Goal: Task Accomplishment & Management: Manage account settings

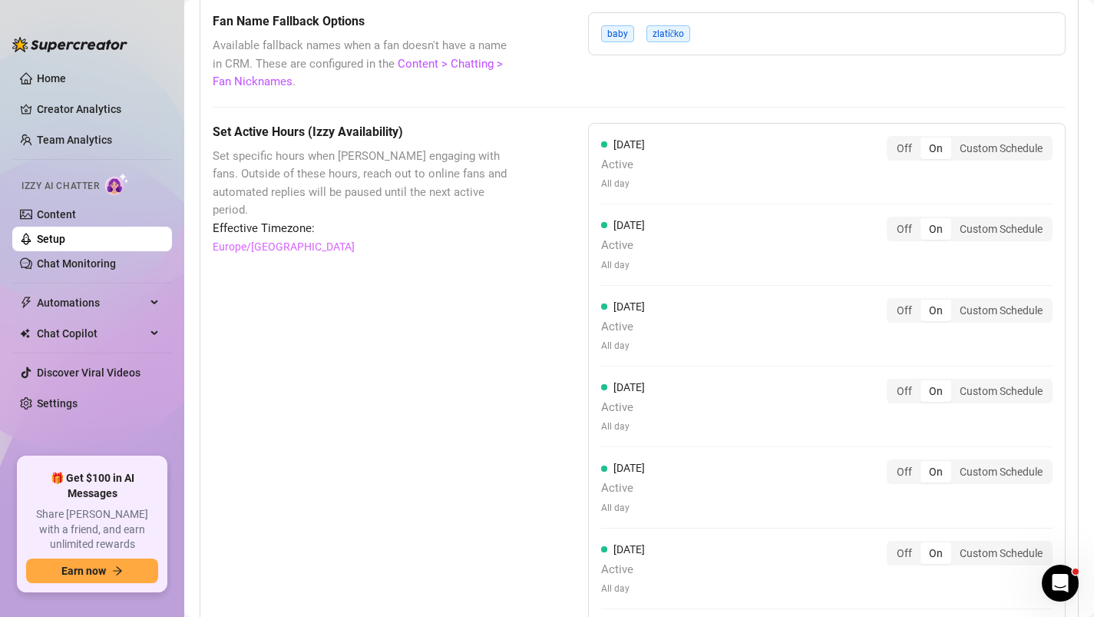
scroll to position [1362, 0]
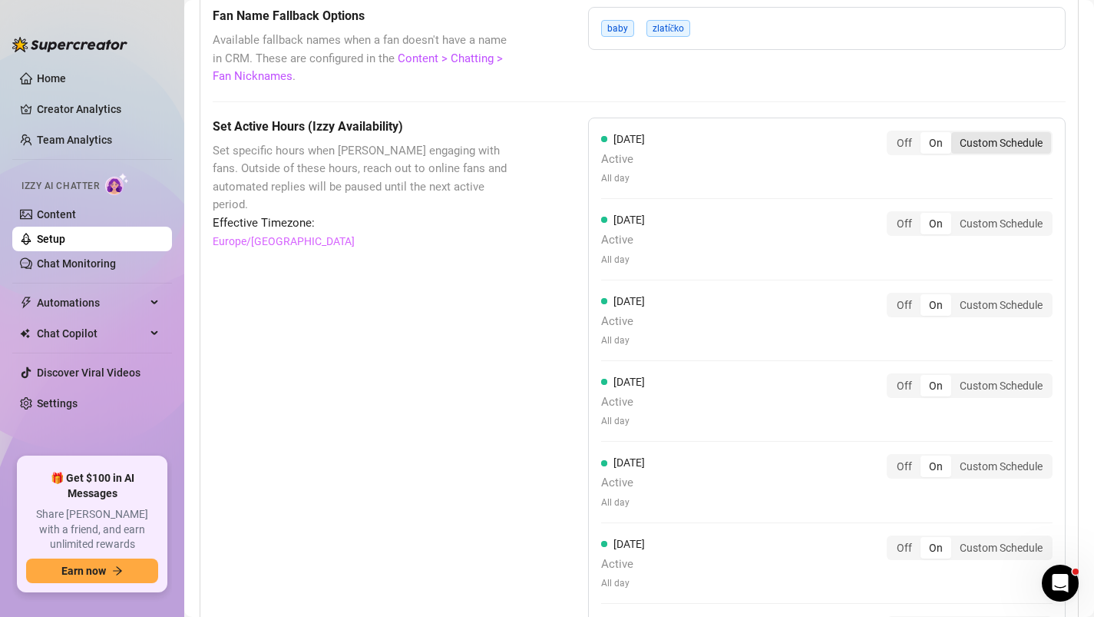
click at [998, 145] on div "Custom Schedule" at bounding box center [1002, 143] width 100 height 22
click at [955, 134] on input "Custom Schedule" at bounding box center [955, 134] width 0 height 0
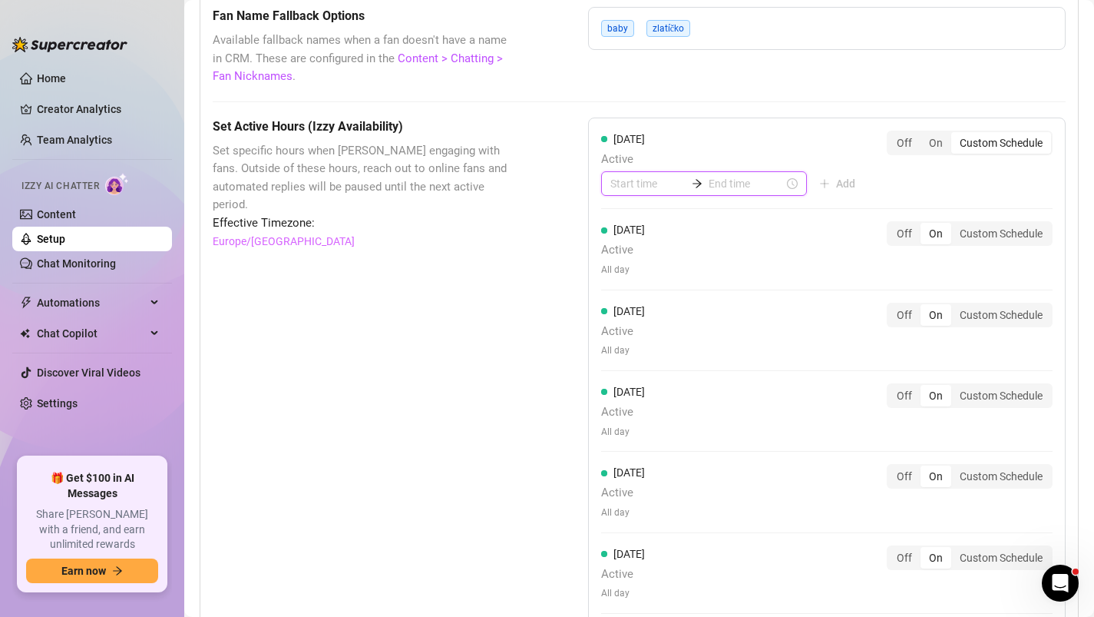
click at [614, 179] on input at bounding box center [648, 183] width 75 height 17
type input "00:00"
click at [622, 225] on div "00" at bounding box center [622, 225] width 37 height 22
click at [662, 225] on div "00" at bounding box center [666, 225] width 37 height 22
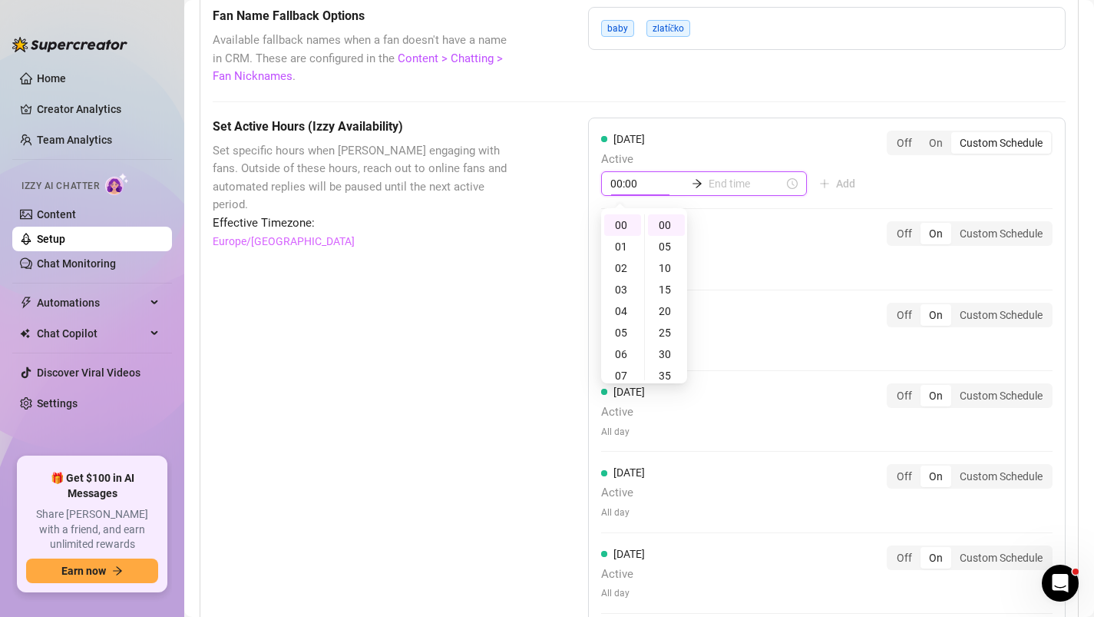
click at [728, 187] on input at bounding box center [746, 183] width 75 height 17
type input "00:05"
click at [658, 290] on div "03" at bounding box center [665, 290] width 37 height 22
type input "03:00"
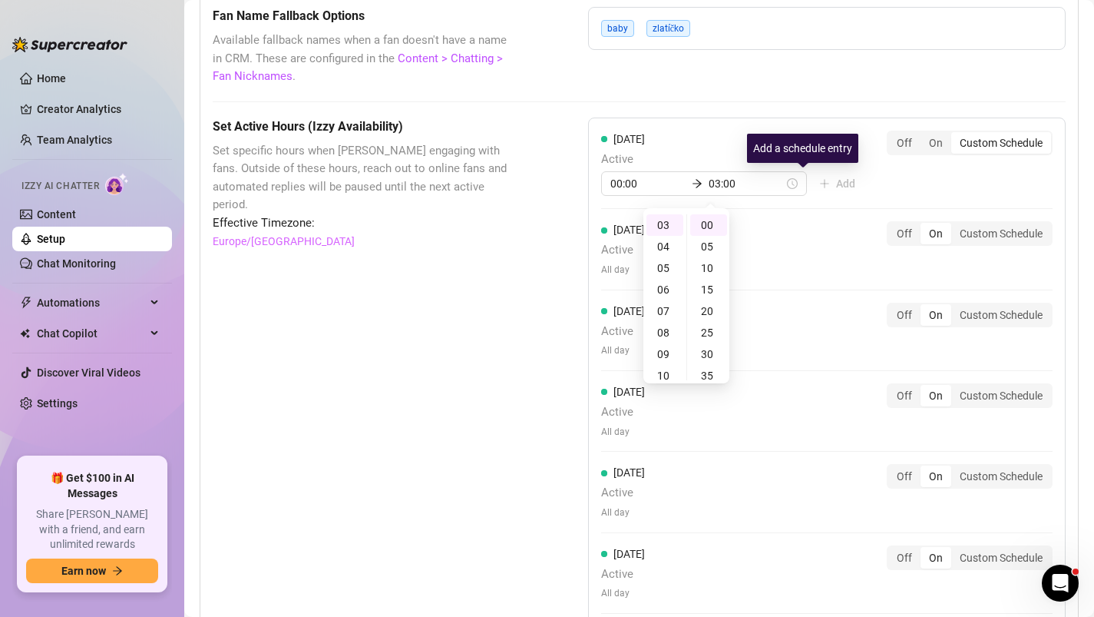
click at [865, 173] on div "[DATE] Active 00:00 03:00 Add Off On Custom Schedule" at bounding box center [827, 164] width 452 height 66
click at [836, 187] on span "Add" at bounding box center [845, 183] width 19 height 12
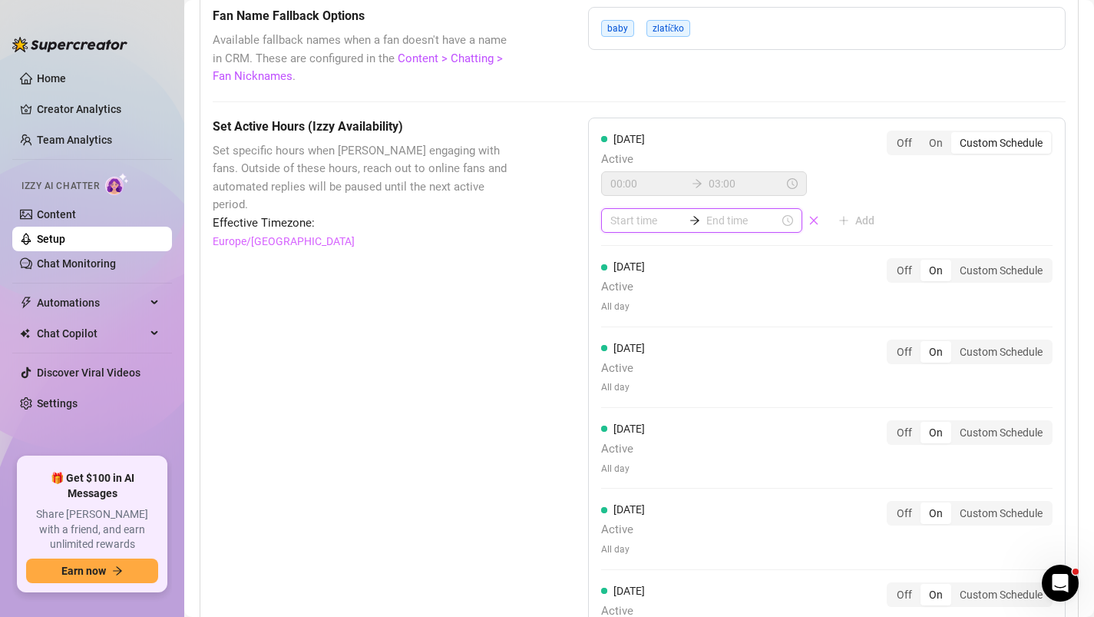
click at [621, 223] on input at bounding box center [647, 220] width 73 height 17
click at [623, 382] on div "08" at bounding box center [622, 381] width 37 height 22
type input "08:00"
click at [724, 222] on input at bounding box center [743, 220] width 73 height 17
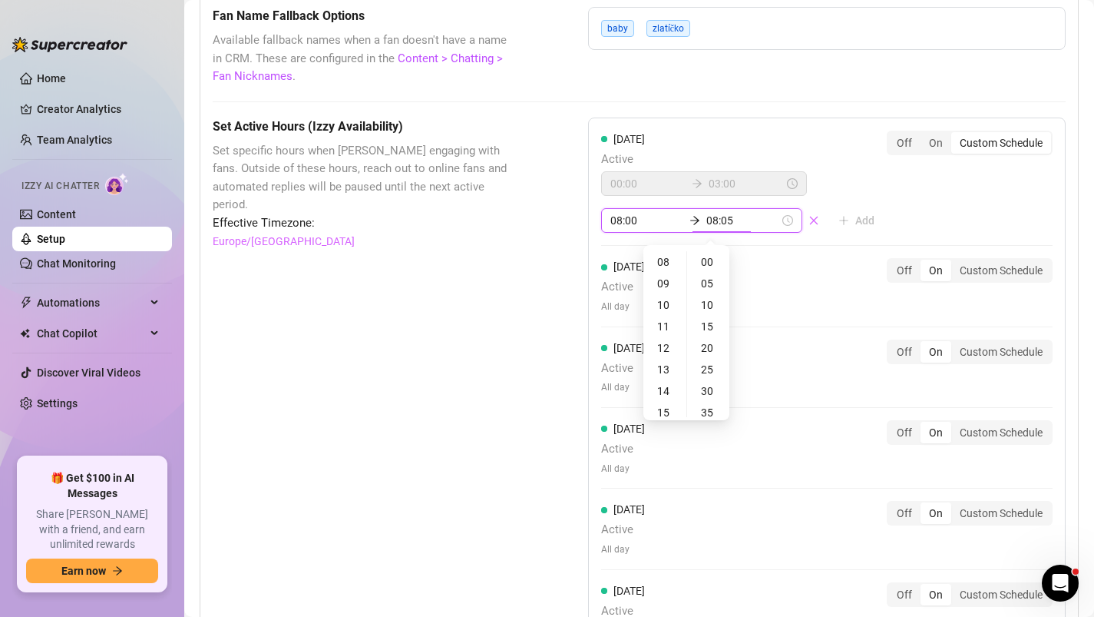
type input "08:10"
type input "21:00"
type input "12:00"
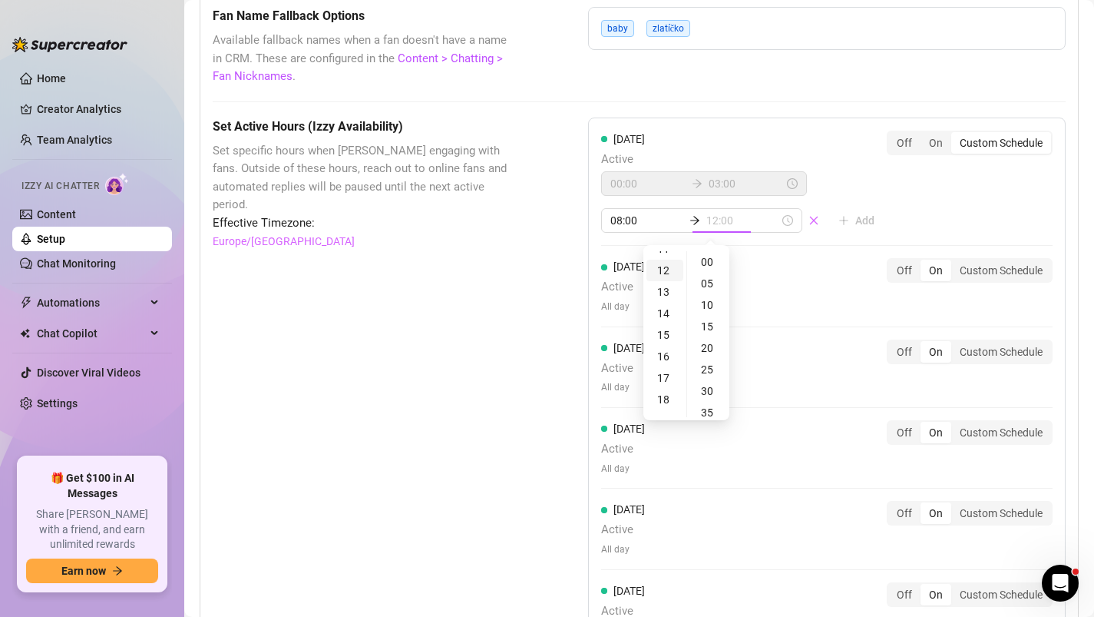
click at [662, 271] on div "12" at bounding box center [665, 271] width 37 height 22
click at [888, 221] on div "[DATE] Active 00:00 03:00 08:00 12:00 Add Off On Custom Schedule" at bounding box center [827, 182] width 452 height 103
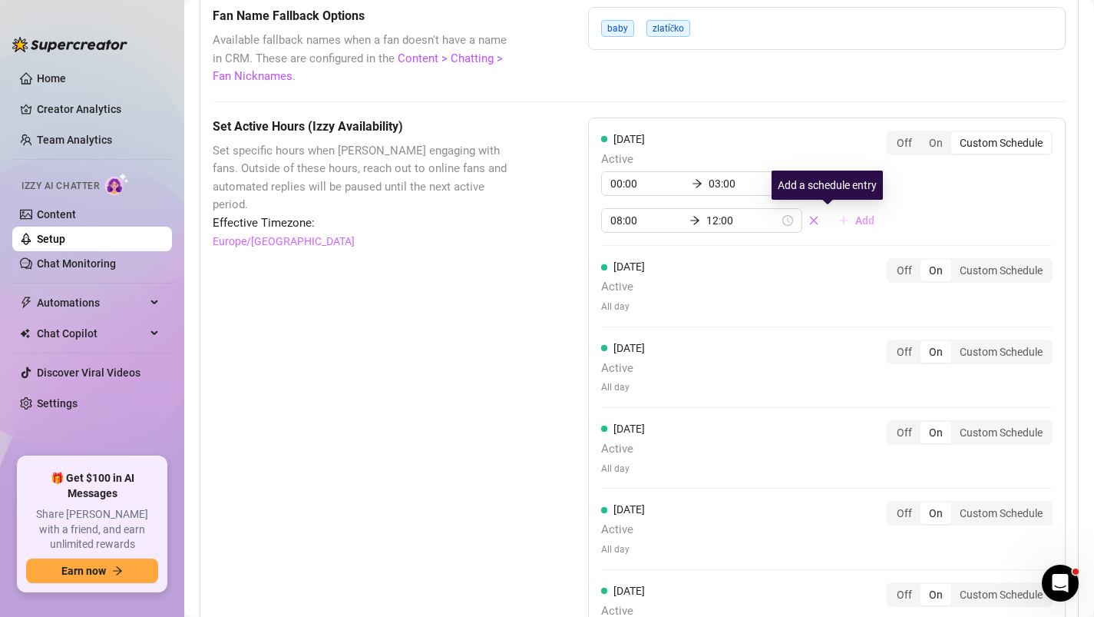
click at [826, 227] on button "Add" at bounding box center [856, 220] width 61 height 25
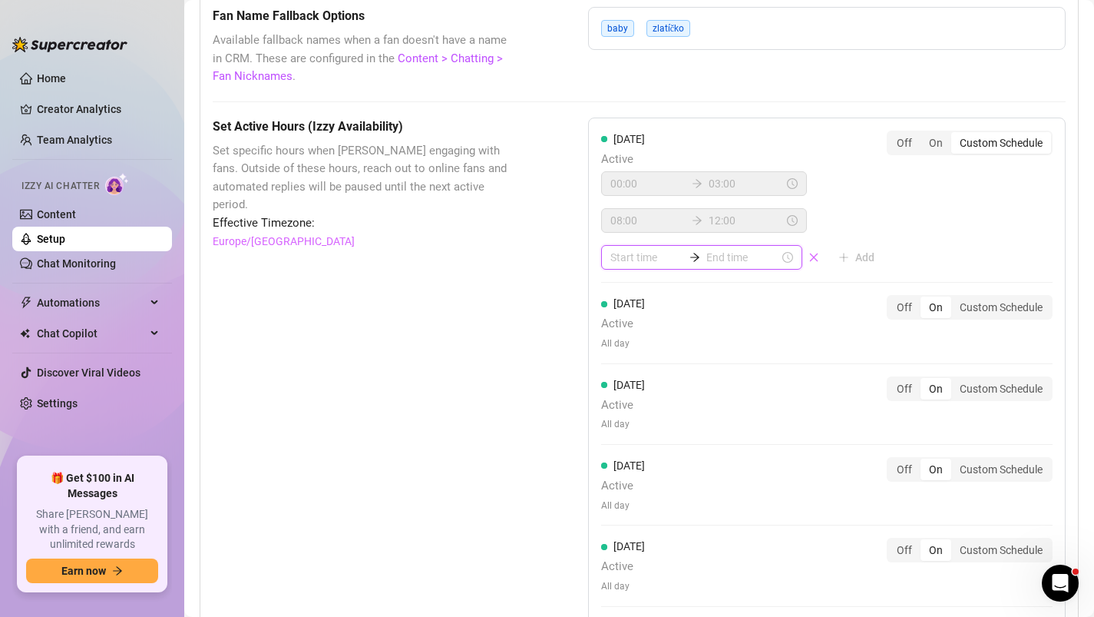
click at [619, 264] on input at bounding box center [647, 257] width 73 height 17
click at [623, 311] on div "17" at bounding box center [622, 314] width 37 height 22
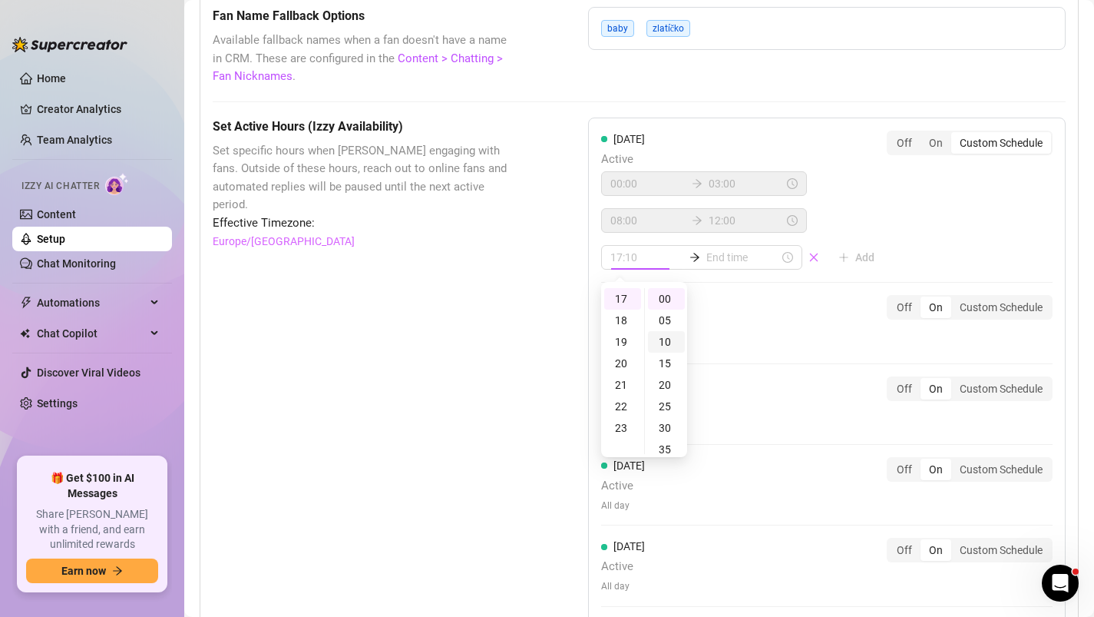
scroll to position [237, 0]
type input "17:00"
click at [712, 261] on input at bounding box center [743, 257] width 73 height 17
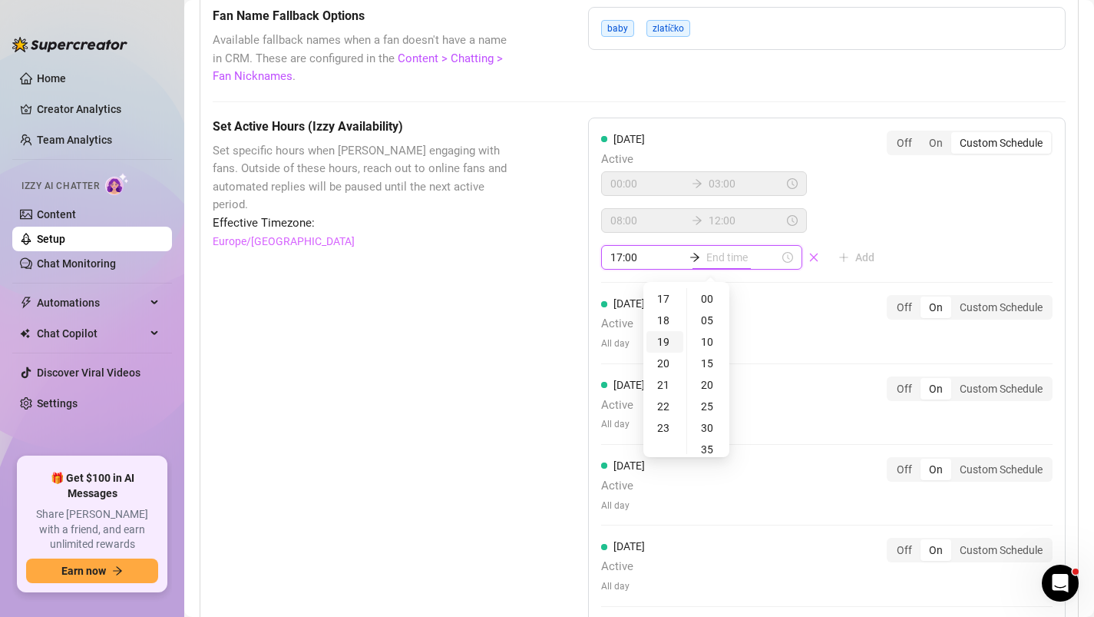
type input "17:00"
type input "21:00"
type input "23:00"
click at [663, 433] on div "23" at bounding box center [665, 428] width 37 height 22
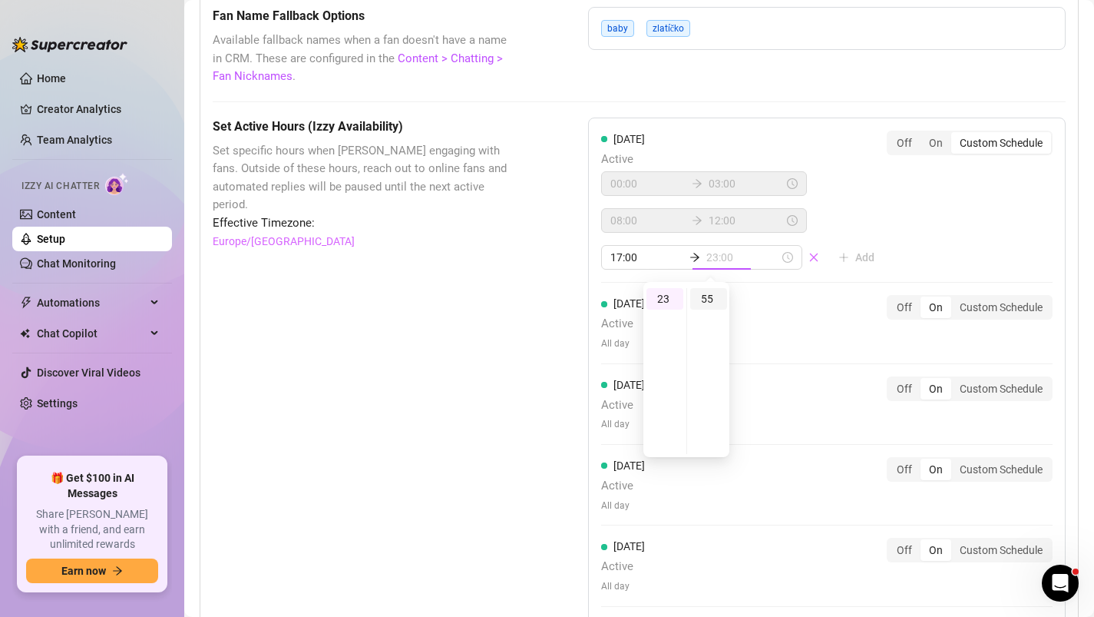
type input "23:55"
click at [712, 290] on div "55" at bounding box center [708, 299] width 37 height 22
click at [902, 226] on div "[DATE] Active 00:00 03:00 08:00 12:00 17:00 23:55 Add Off On Custom Schedule" at bounding box center [827, 201] width 452 height 140
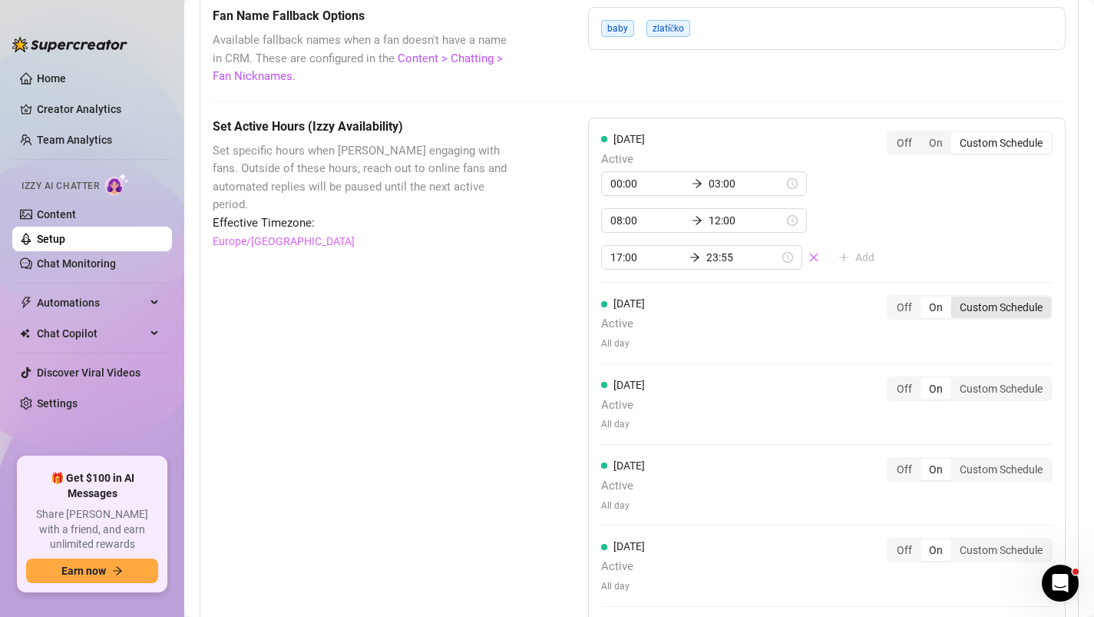
click at [988, 313] on div "Custom Schedule" at bounding box center [1002, 307] width 100 height 22
click at [955, 299] on input "Custom Schedule" at bounding box center [955, 299] width 0 height 0
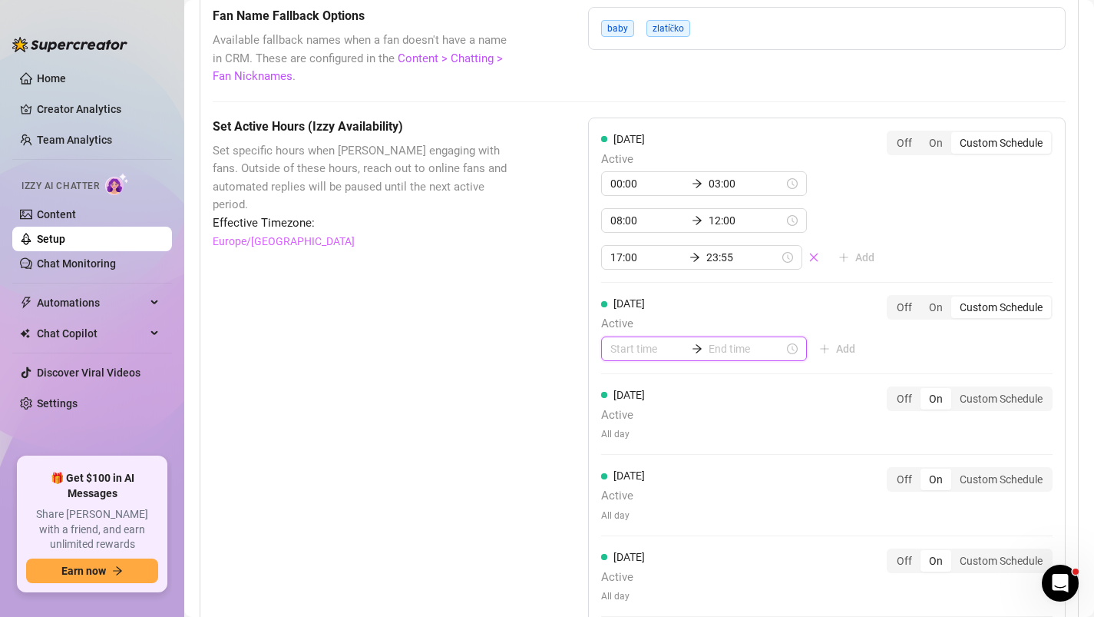
click at [628, 352] on input at bounding box center [648, 348] width 75 height 17
type input "00:00"
click at [615, 386] on div "00" at bounding box center [622, 390] width 37 height 22
click at [709, 352] on input at bounding box center [746, 348] width 75 height 17
click at [665, 447] on div "03" at bounding box center [665, 455] width 37 height 22
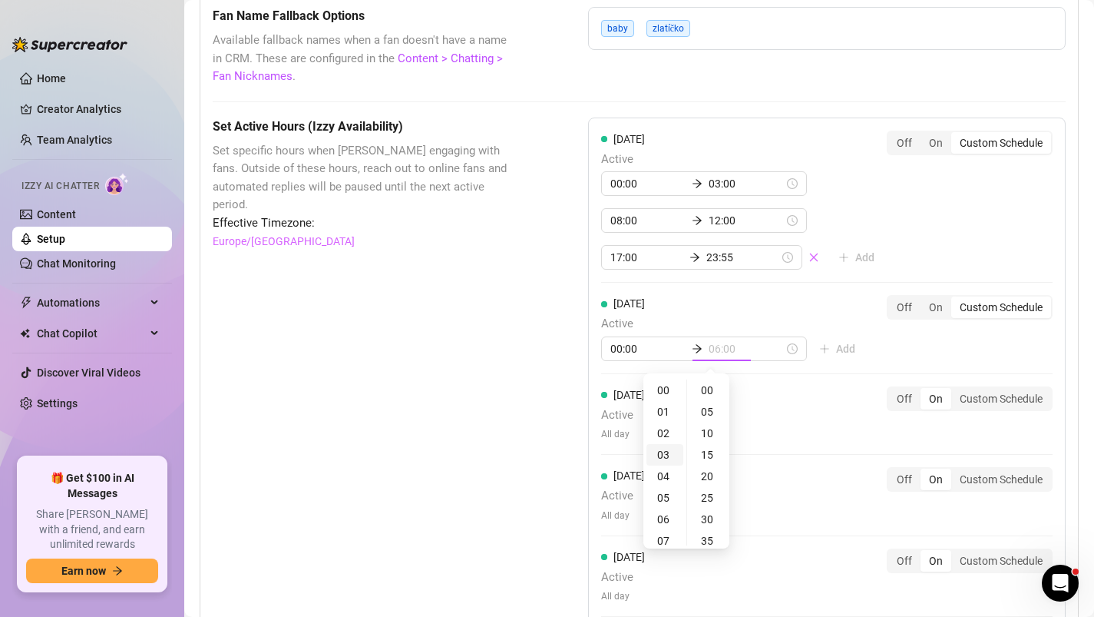
scroll to position [65, 0]
type input "03:00"
click at [862, 342] on div "[DATE] Active 00:00 03:00 Add Off On Custom Schedule" at bounding box center [827, 328] width 452 height 66
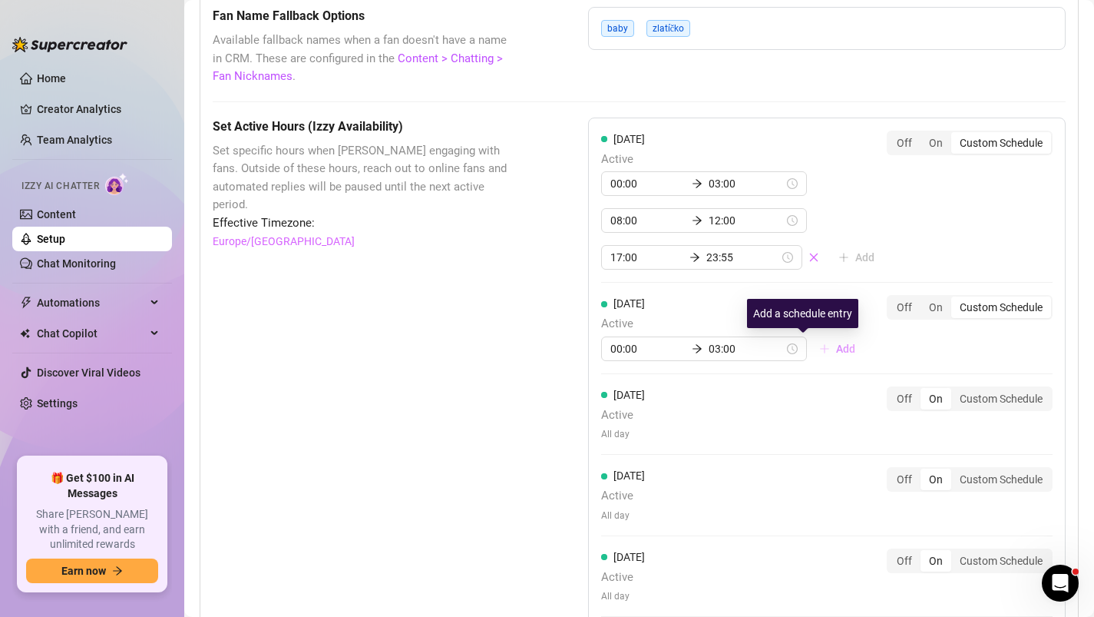
click at [836, 353] on span "Add" at bounding box center [845, 349] width 19 height 12
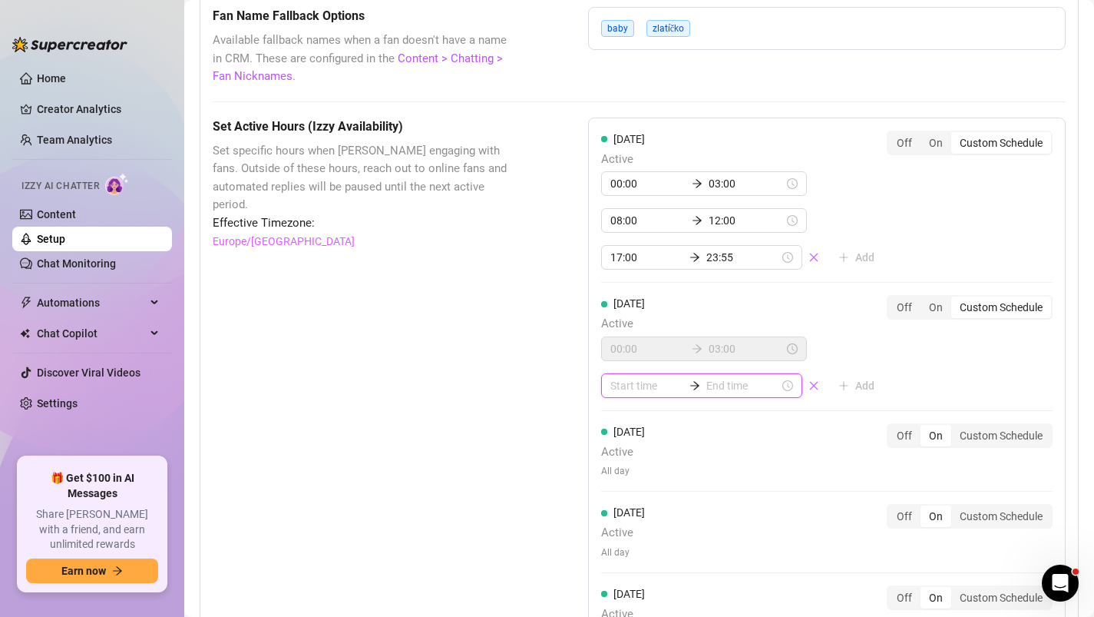
click at [630, 387] on input at bounding box center [647, 385] width 73 height 17
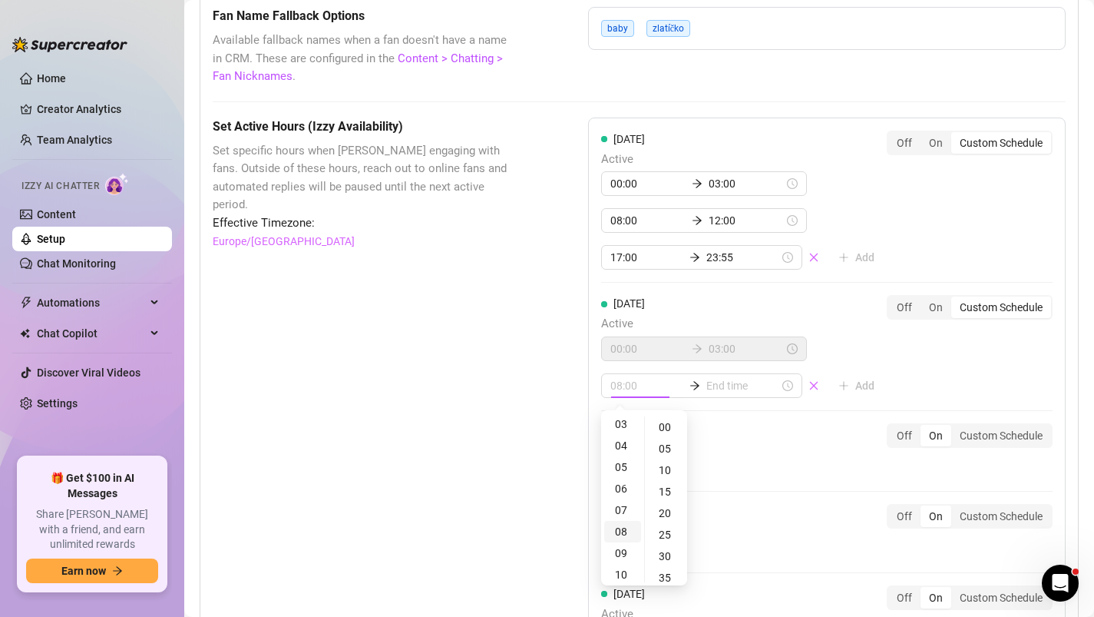
click at [620, 528] on div "08" at bounding box center [622, 532] width 37 height 22
type input "08:00"
click at [727, 383] on input at bounding box center [743, 385] width 73 height 17
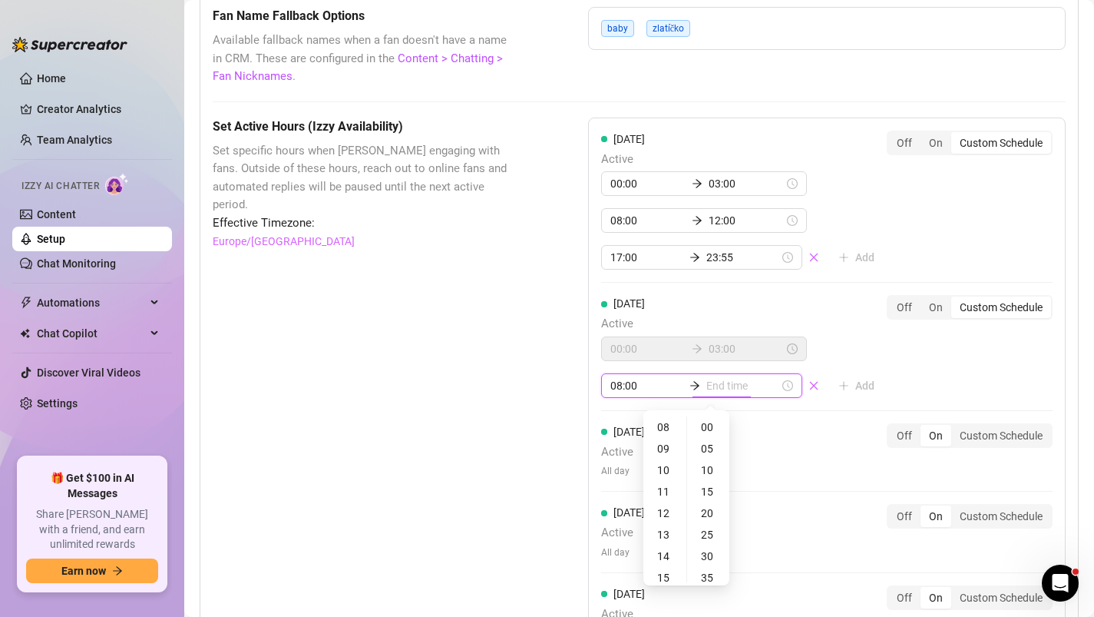
type input "08:00"
click at [664, 516] on div "12" at bounding box center [665, 513] width 37 height 22
type input "12:00"
click at [889, 379] on div "[DATE] Active 00:00 03:00 08:00 12:00 Add Off On Custom Schedule" at bounding box center [827, 346] width 452 height 103
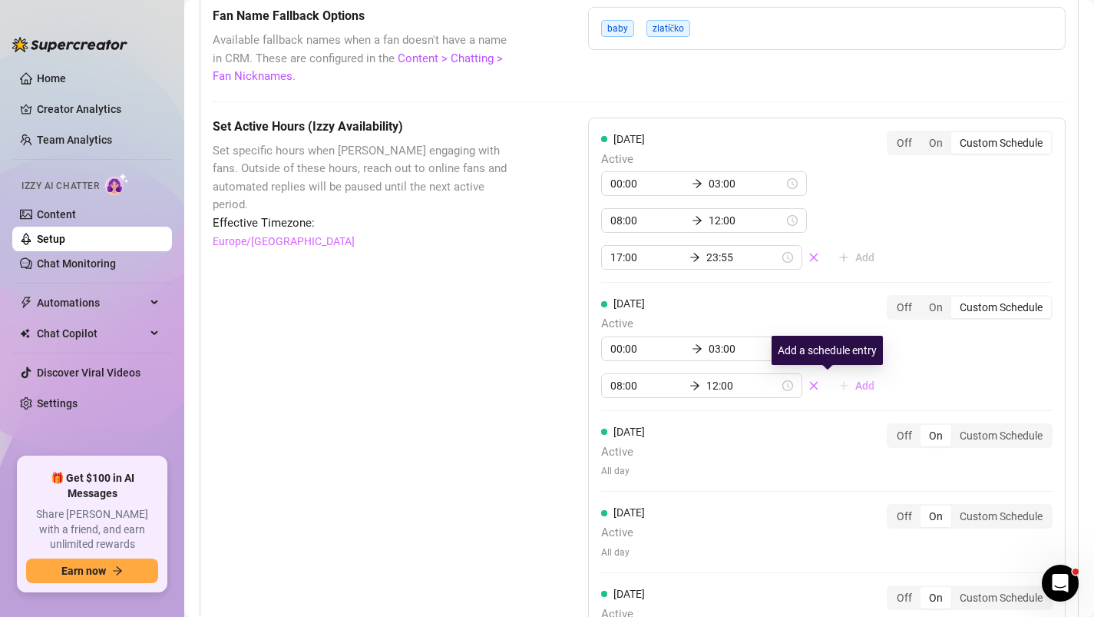
click at [856, 386] on span "Add" at bounding box center [865, 385] width 19 height 12
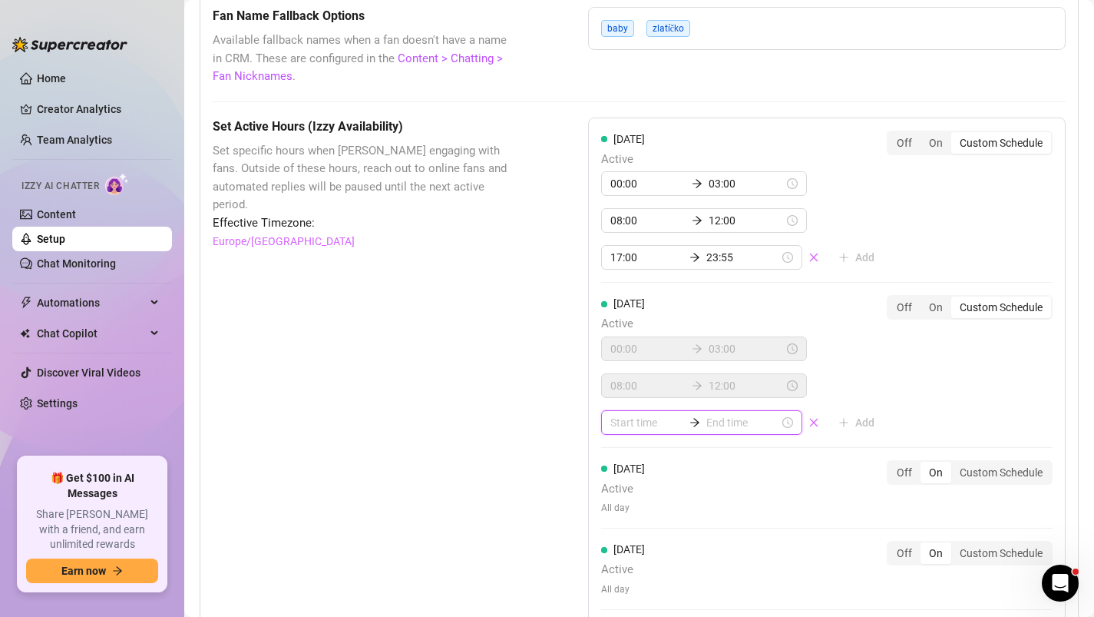
click at [643, 427] on input at bounding box center [647, 422] width 73 height 17
type input "06:00"
click at [623, 364] on div "17" at bounding box center [622, 365] width 37 height 22
type input "17:00"
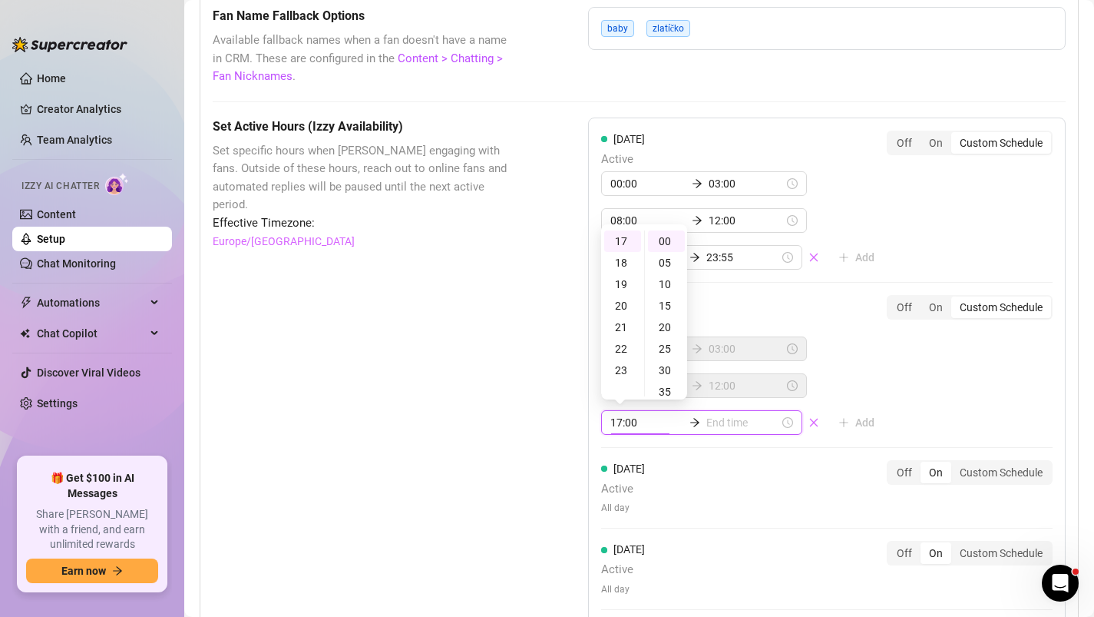
click at [707, 421] on input at bounding box center [743, 422] width 73 height 17
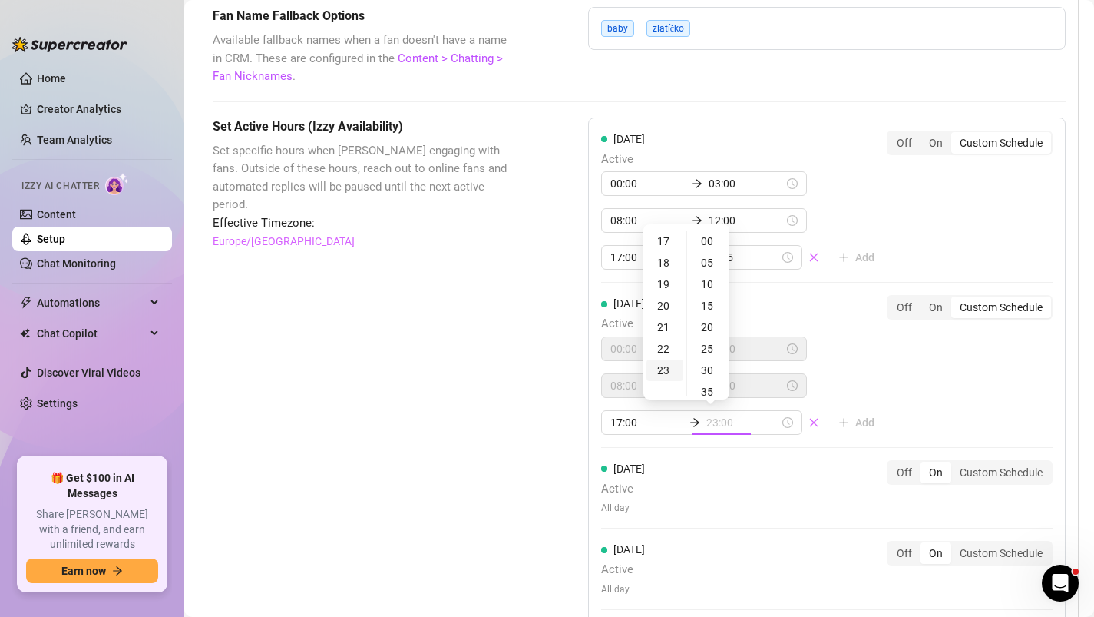
click at [667, 367] on div "23" at bounding box center [665, 370] width 37 height 22
type input "23:55"
click at [709, 241] on div "55" at bounding box center [708, 241] width 37 height 22
click at [884, 384] on div "[DATE] Active 00:00 03:00 08:00 12:00 17:00 23:55 Add Off On Custom Schedule" at bounding box center [827, 365] width 452 height 140
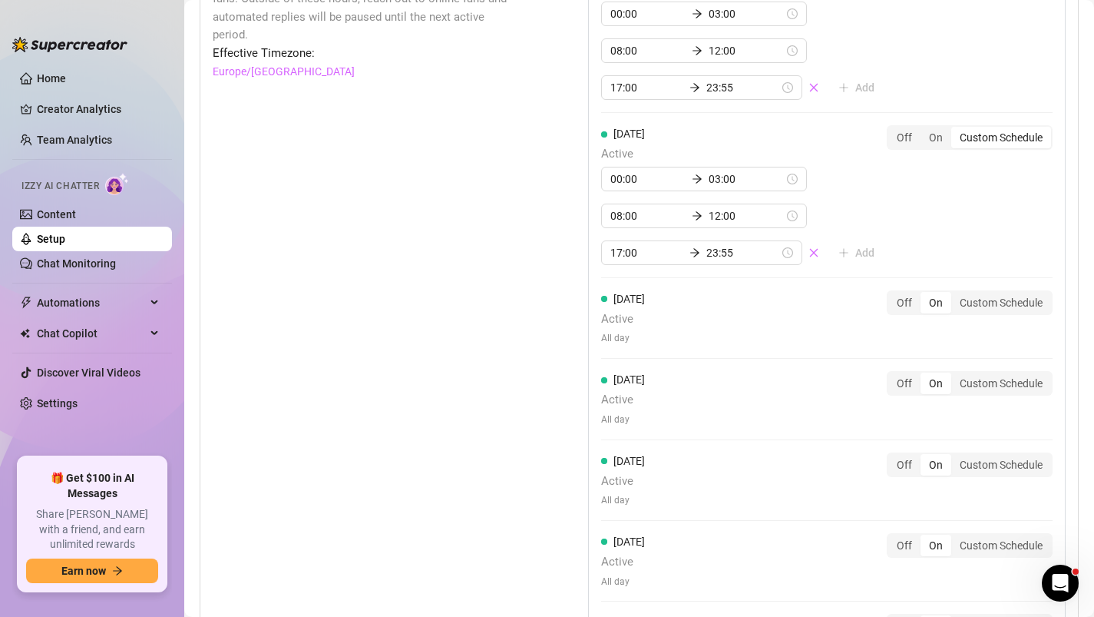
scroll to position [1547, 0]
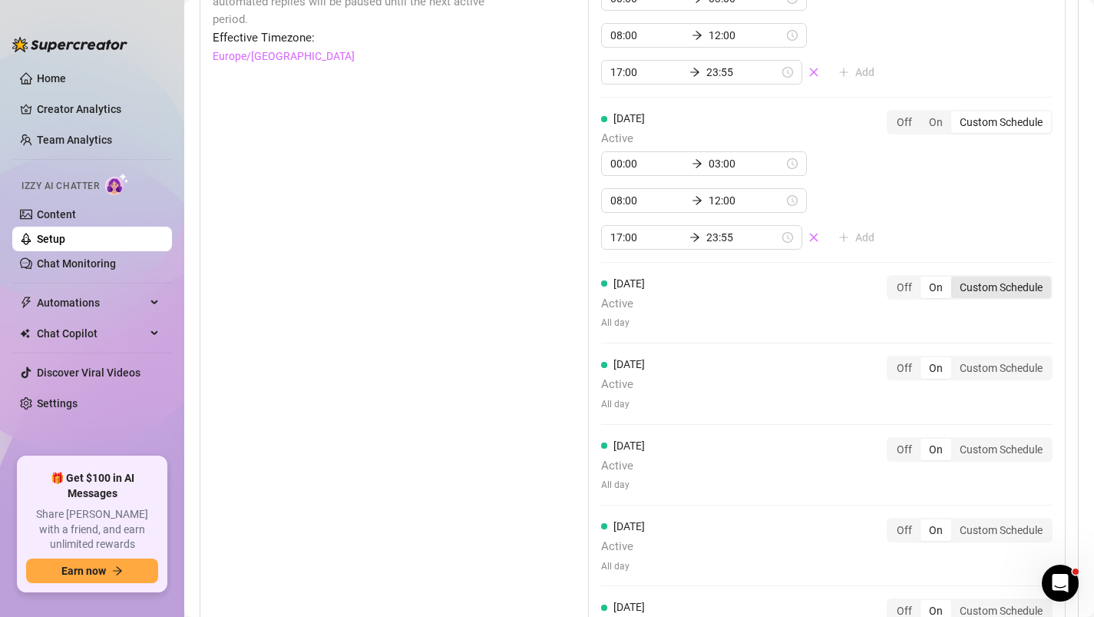
click at [984, 288] on div "Custom Schedule" at bounding box center [1002, 287] width 100 height 22
click at [955, 279] on input "Custom Schedule" at bounding box center [955, 279] width 0 height 0
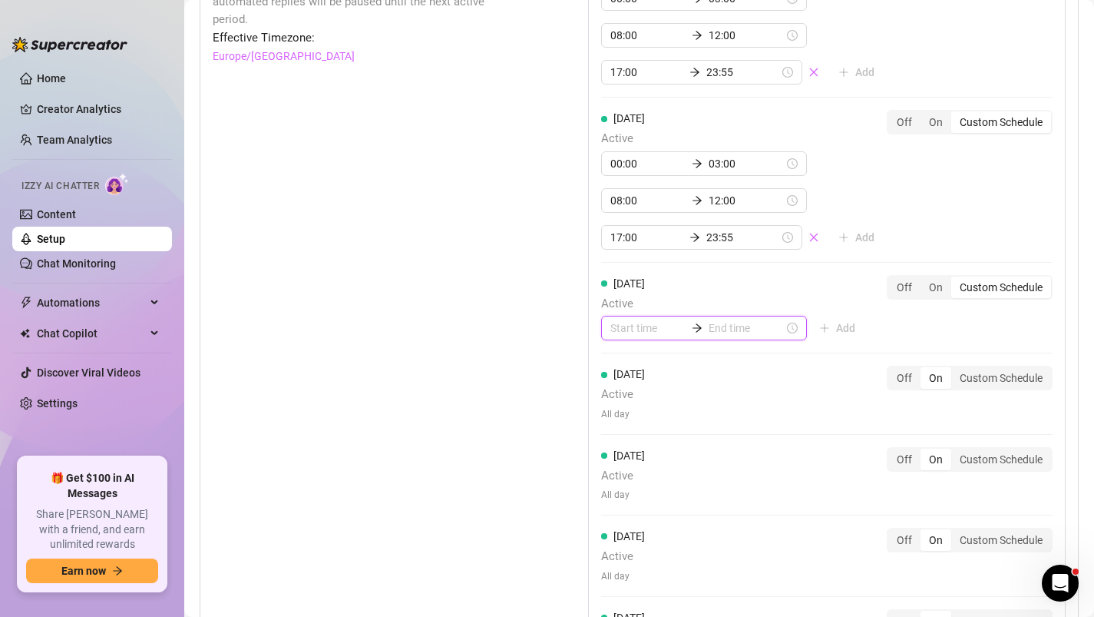
click at [630, 335] on input at bounding box center [648, 328] width 75 height 17
type input "00:00"
click at [618, 372] on div "00" at bounding box center [622, 370] width 37 height 22
click at [719, 326] on input at bounding box center [746, 328] width 75 height 17
type input "00:00"
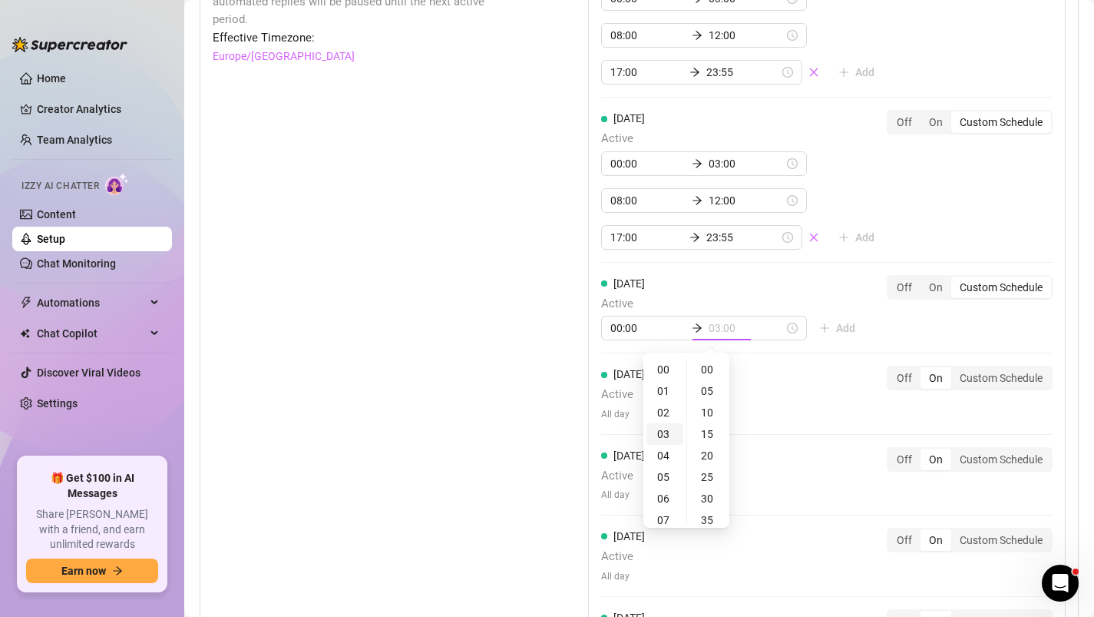
click at [664, 429] on div "03" at bounding box center [665, 434] width 37 height 22
type input "03:00"
click at [855, 333] on div "[DATE] Active 00:00 03:00 Add Off On Custom Schedule" at bounding box center [827, 308] width 452 height 66
click at [836, 329] on span "Add" at bounding box center [845, 328] width 19 height 12
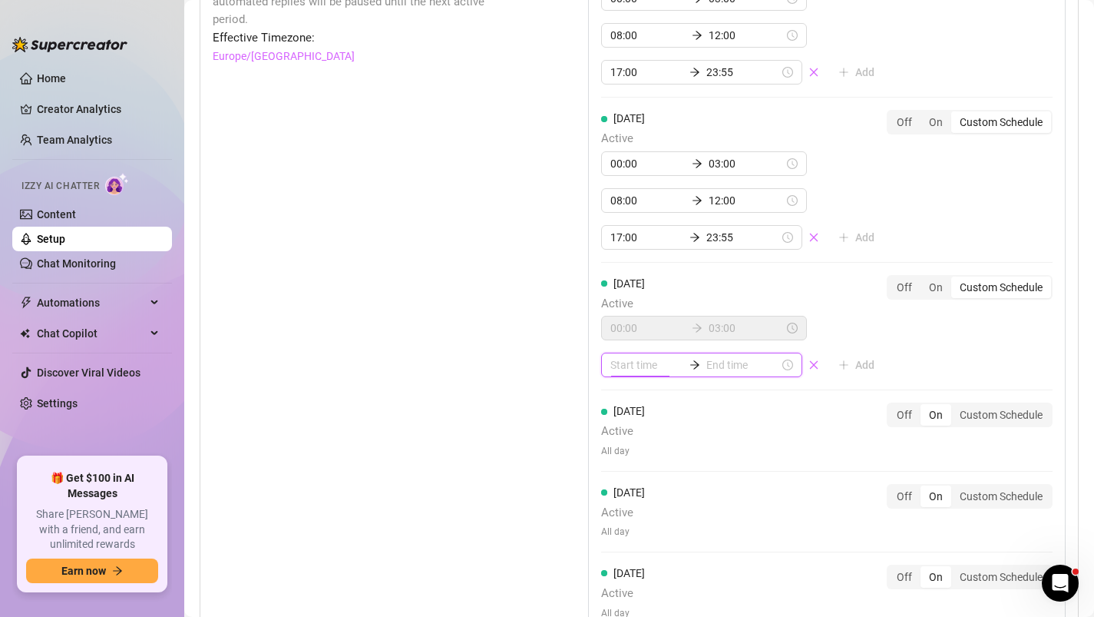
click at [618, 362] on input at bounding box center [647, 364] width 73 height 17
click at [623, 530] on div "08" at bounding box center [622, 533] width 37 height 22
type input "08:00"
click at [720, 368] on input at bounding box center [743, 364] width 73 height 17
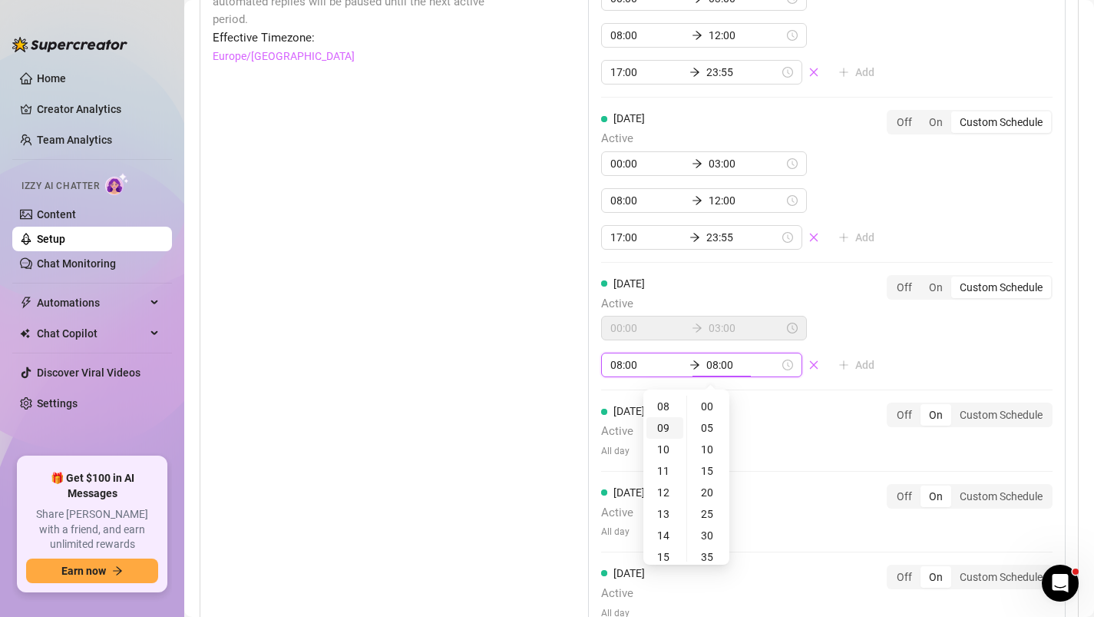
type input "09:00"
click at [665, 492] on div "12" at bounding box center [665, 493] width 37 height 22
type input "12:00"
click at [866, 360] on div "[DATE] Active 00:00 03:00 08:00 12:00 Add Off On Custom Schedule" at bounding box center [827, 326] width 452 height 103
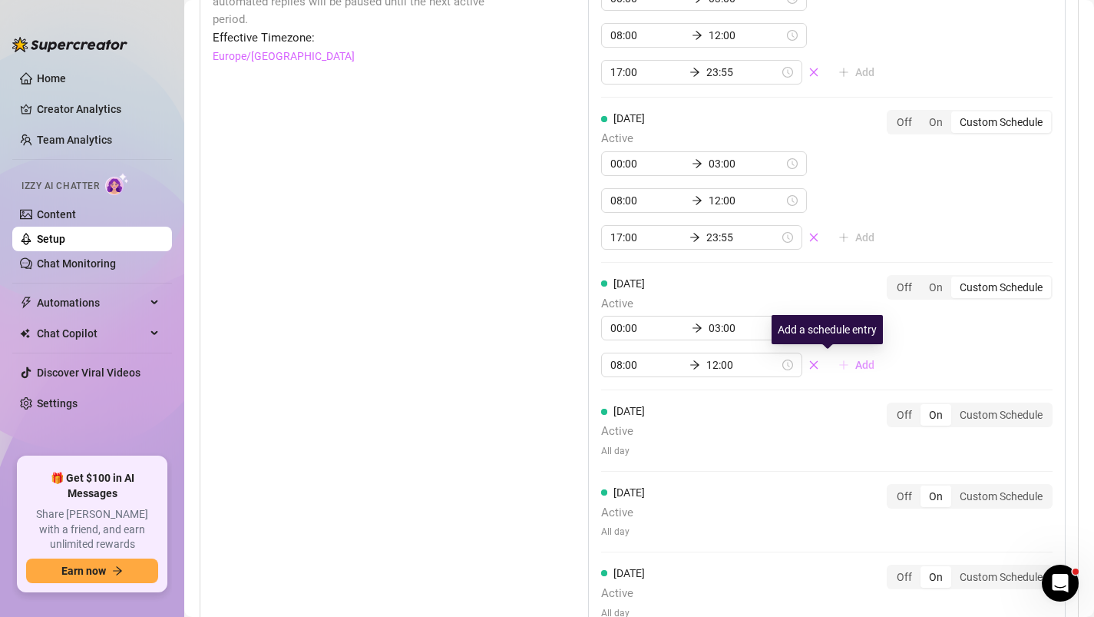
click at [828, 373] on button "Add" at bounding box center [856, 365] width 61 height 25
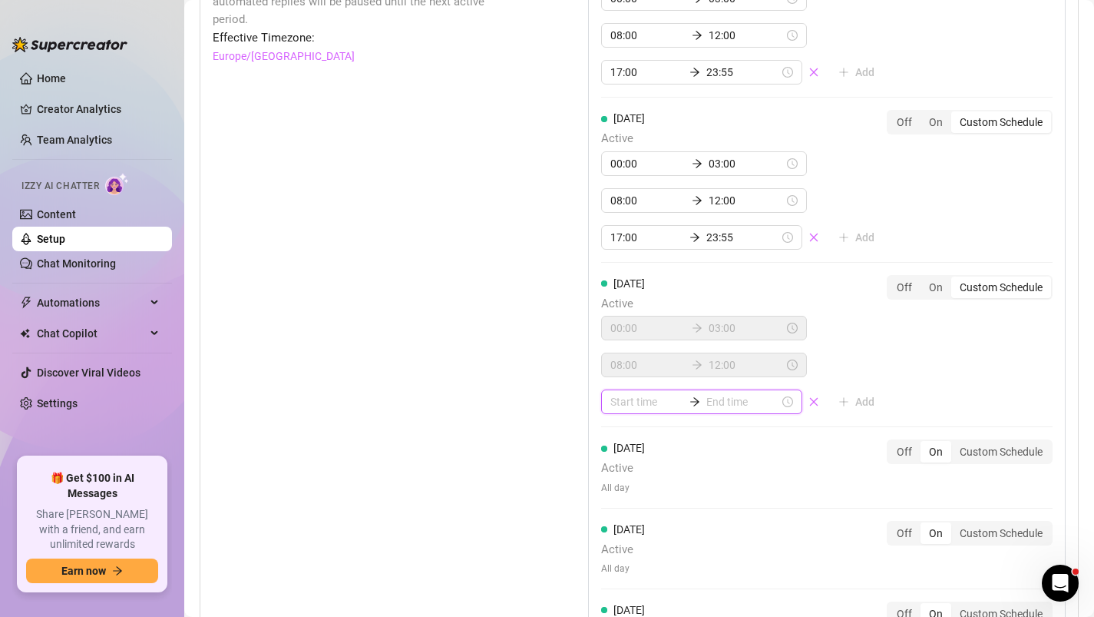
click at [640, 406] on input at bounding box center [647, 401] width 73 height 17
type input "04:00"
click at [624, 474] on div "17" at bounding box center [622, 484] width 37 height 22
type input "17:00"
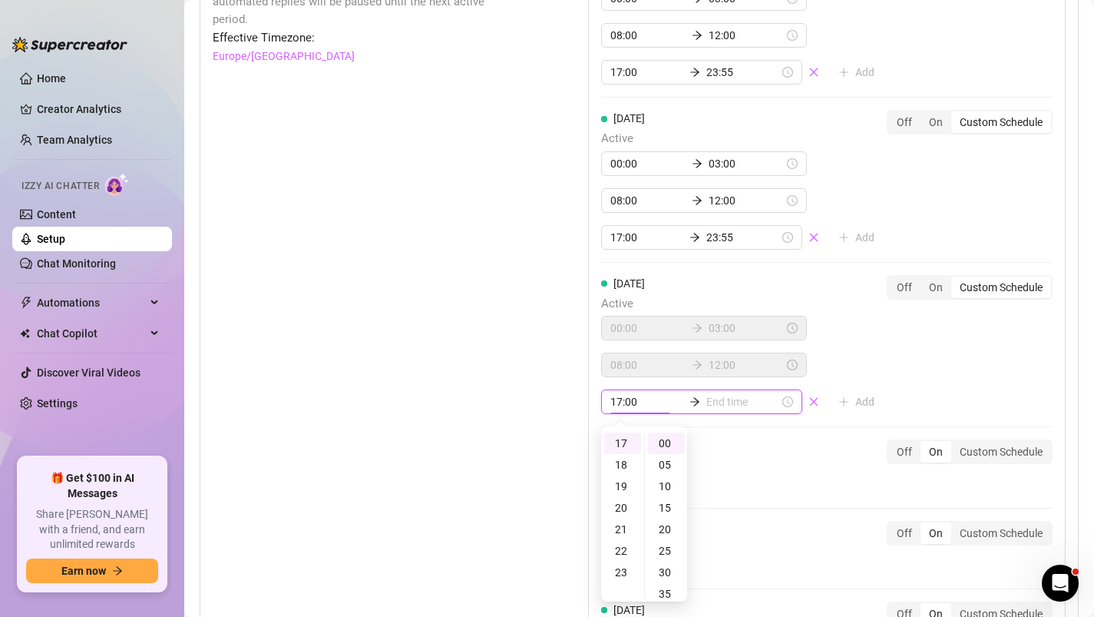
click at [714, 397] on input at bounding box center [743, 401] width 73 height 17
type input "17:00"
type input "23:00"
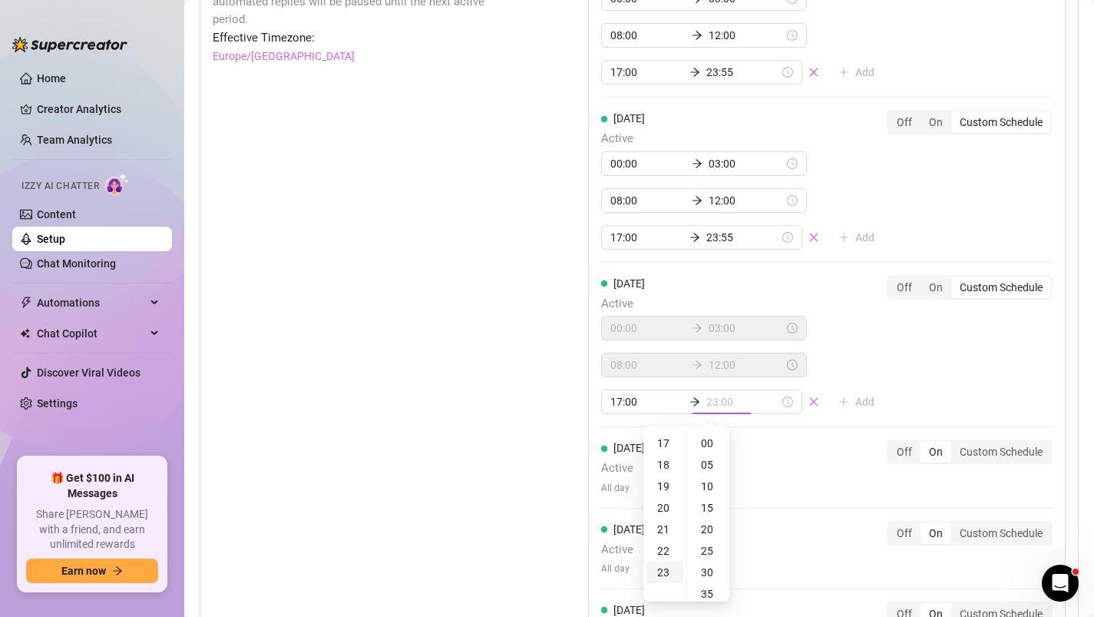
click at [666, 571] on div "23" at bounding box center [665, 572] width 37 height 22
type input "23:55"
click at [710, 445] on div "55" at bounding box center [708, 443] width 37 height 22
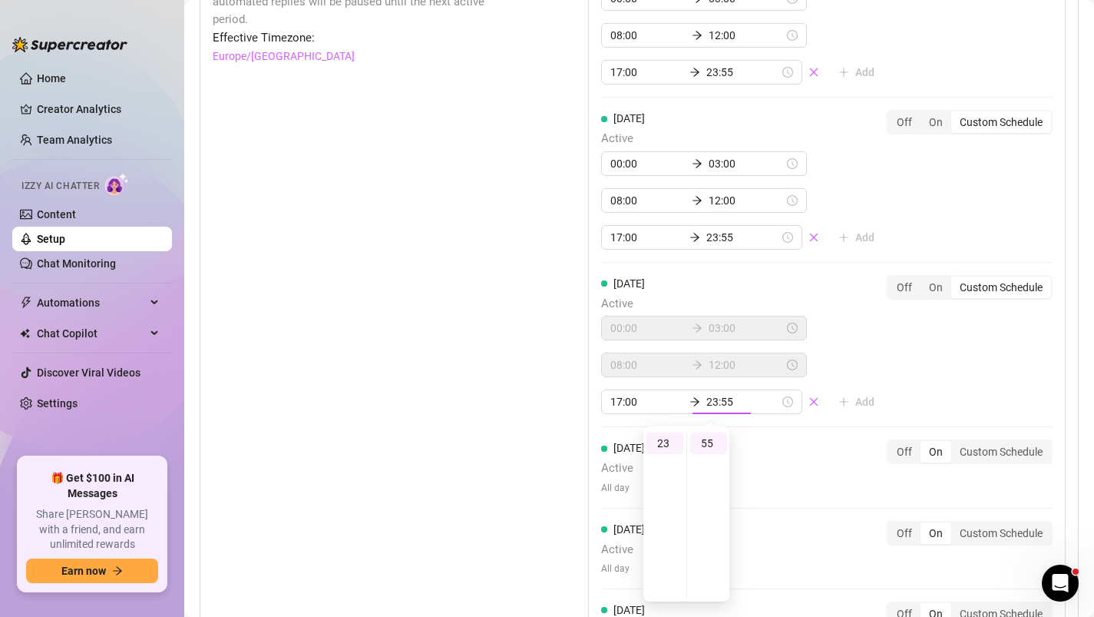
click at [911, 403] on div "[DATE] Active 00:00 03:00 08:00 12:00 17:00 23:55 Add Off On Custom Schedule" at bounding box center [827, 345] width 452 height 140
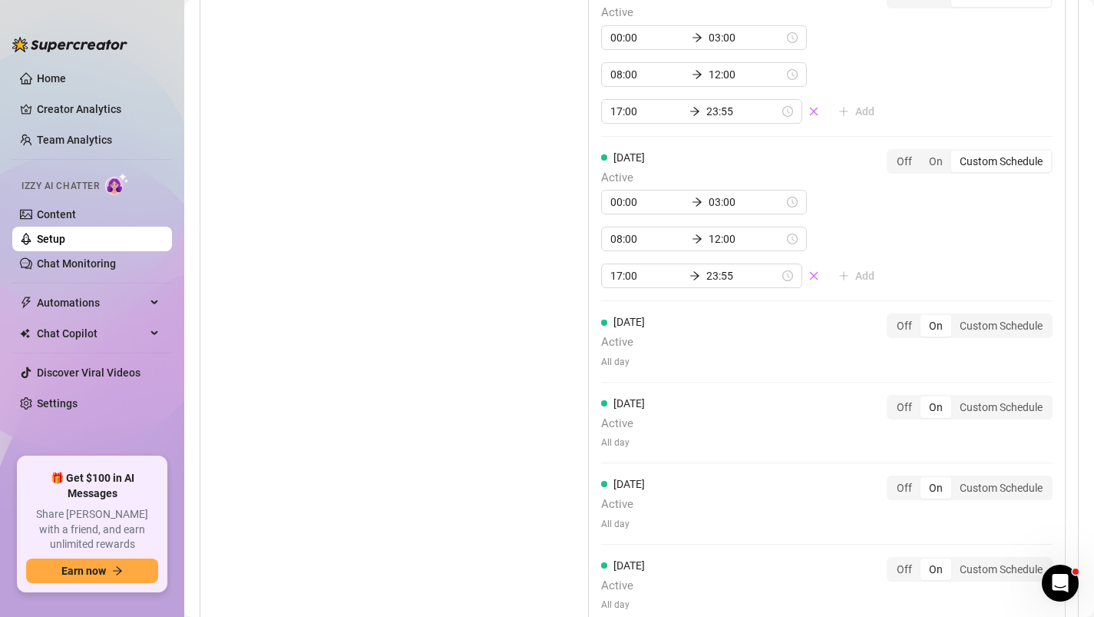
scroll to position [1696, 0]
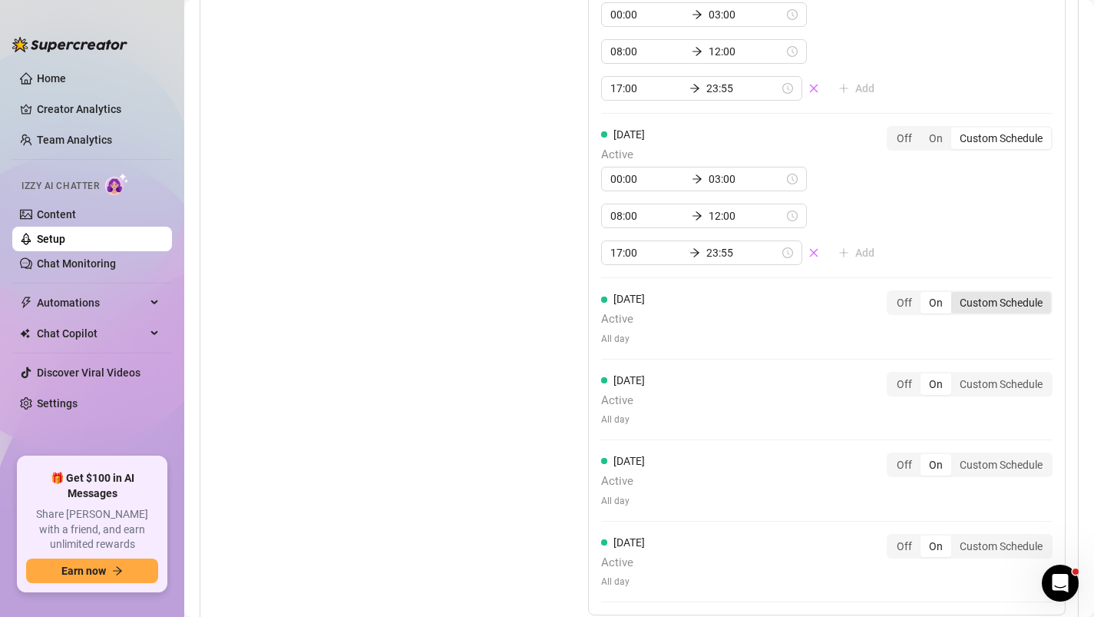
click at [987, 306] on div "Custom Schedule" at bounding box center [1002, 303] width 100 height 22
click at [955, 294] on input "Custom Schedule" at bounding box center [955, 294] width 0 height 0
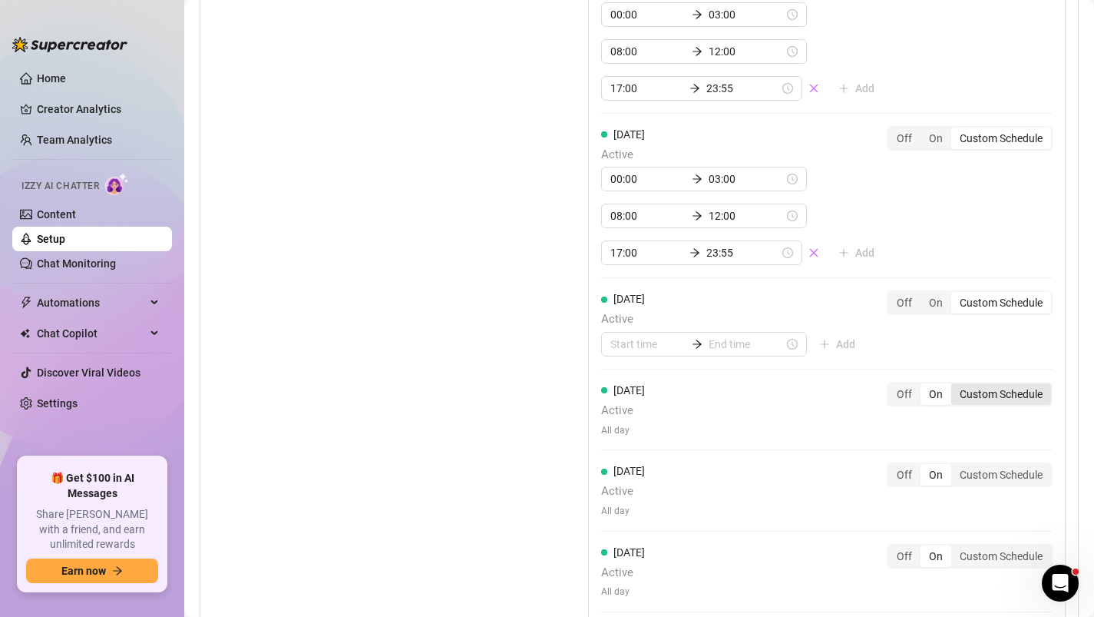
click at [995, 389] on div "Custom Schedule" at bounding box center [1002, 394] width 100 height 22
click at [955, 386] on input "Custom Schedule" at bounding box center [955, 386] width 0 height 0
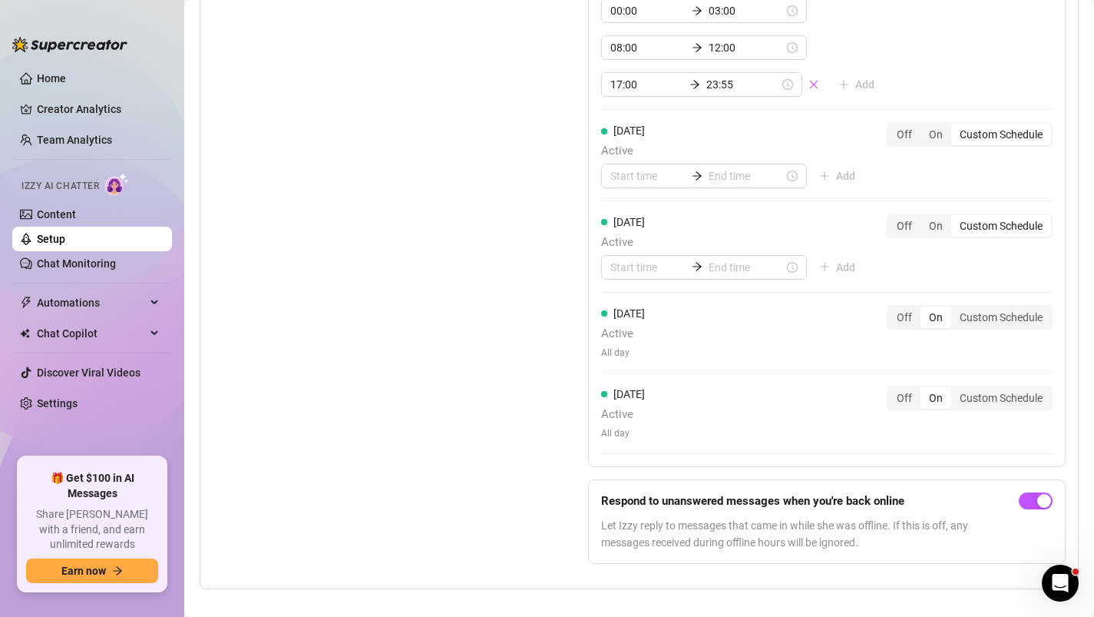
scroll to position [1882, 0]
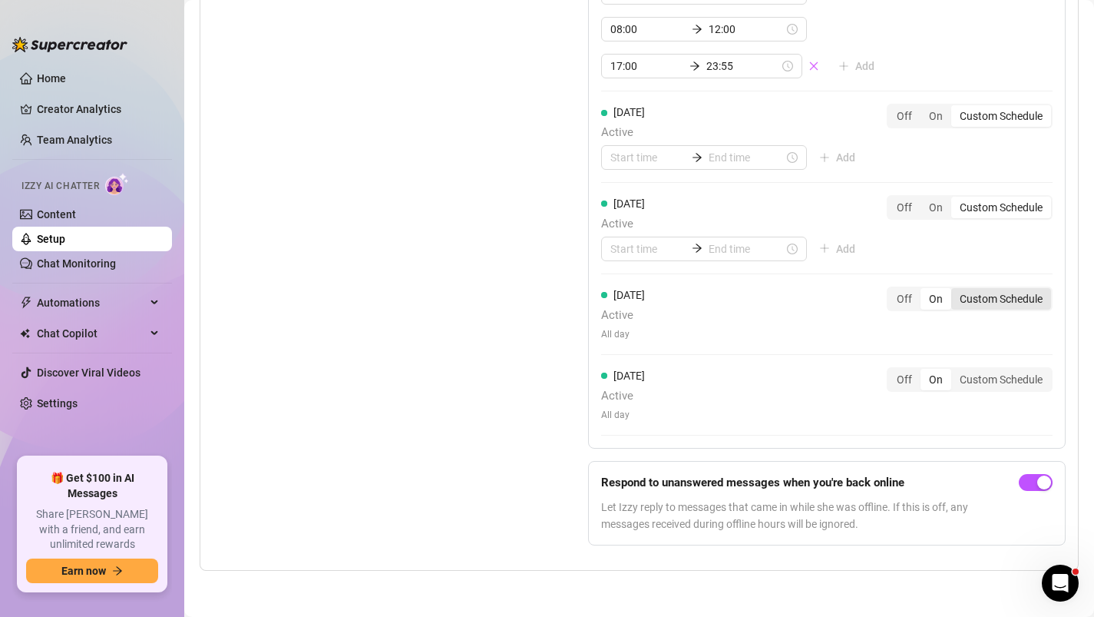
click at [999, 292] on div "Custom Schedule" at bounding box center [1002, 299] width 100 height 22
click at [955, 290] on input "Custom Schedule" at bounding box center [955, 290] width 0 height 0
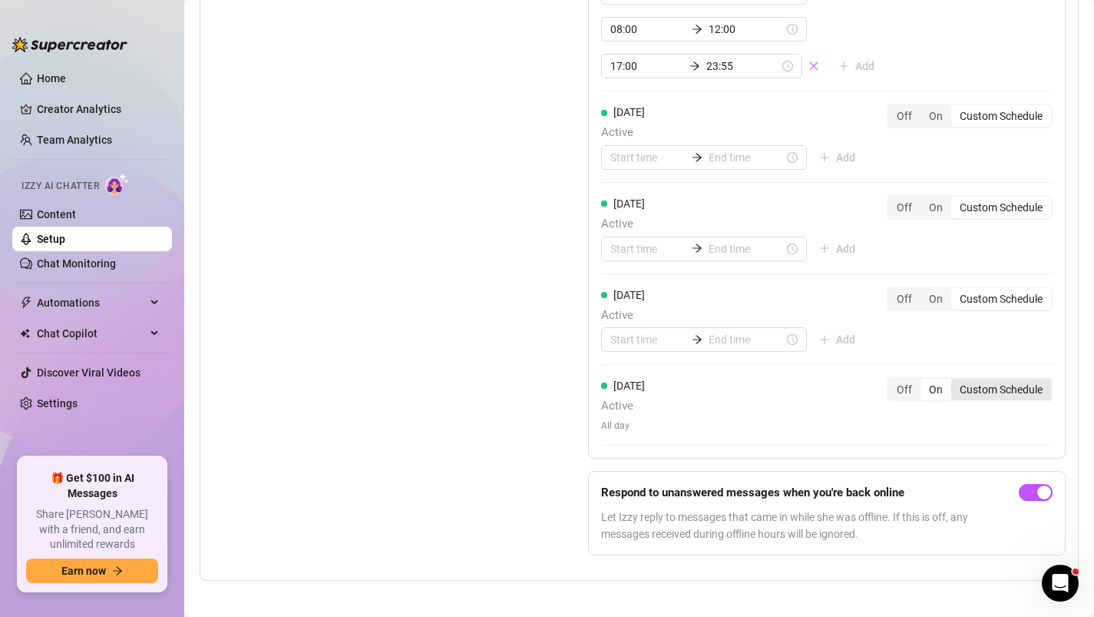
click at [975, 394] on div "Custom Schedule" at bounding box center [1002, 390] width 100 height 22
click at [955, 381] on input "Custom Schedule" at bounding box center [955, 381] width 0 height 0
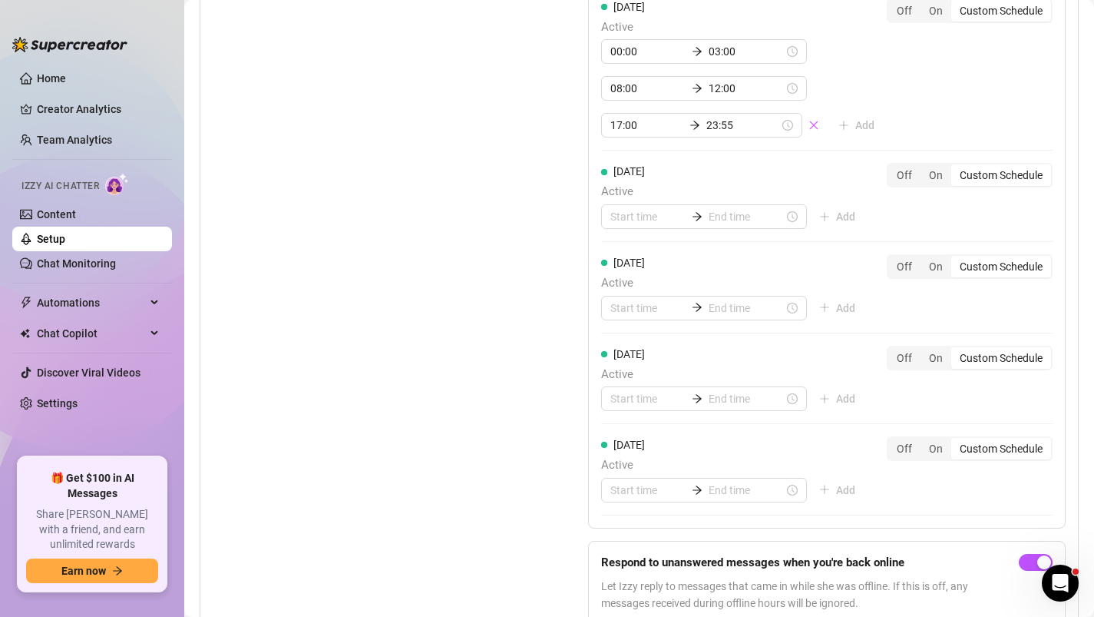
scroll to position [1826, 0]
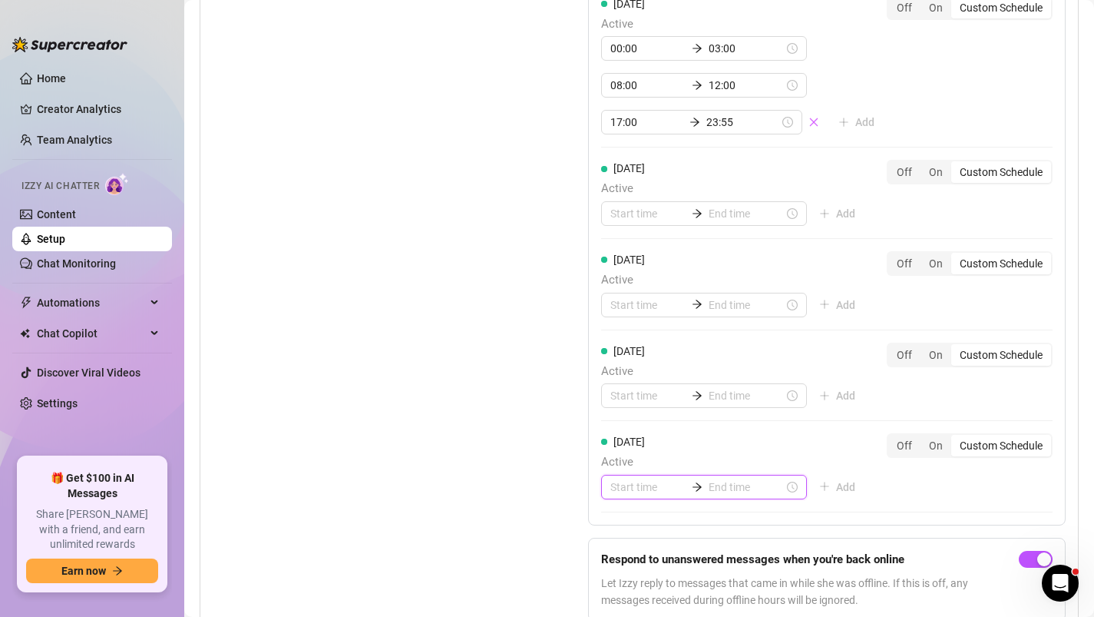
click at [633, 485] on input at bounding box center [648, 486] width 75 height 17
type input "00:00"
click at [618, 303] on div "00" at bounding box center [622, 306] width 37 height 22
type input "00:00"
click at [726, 485] on input at bounding box center [746, 486] width 75 height 17
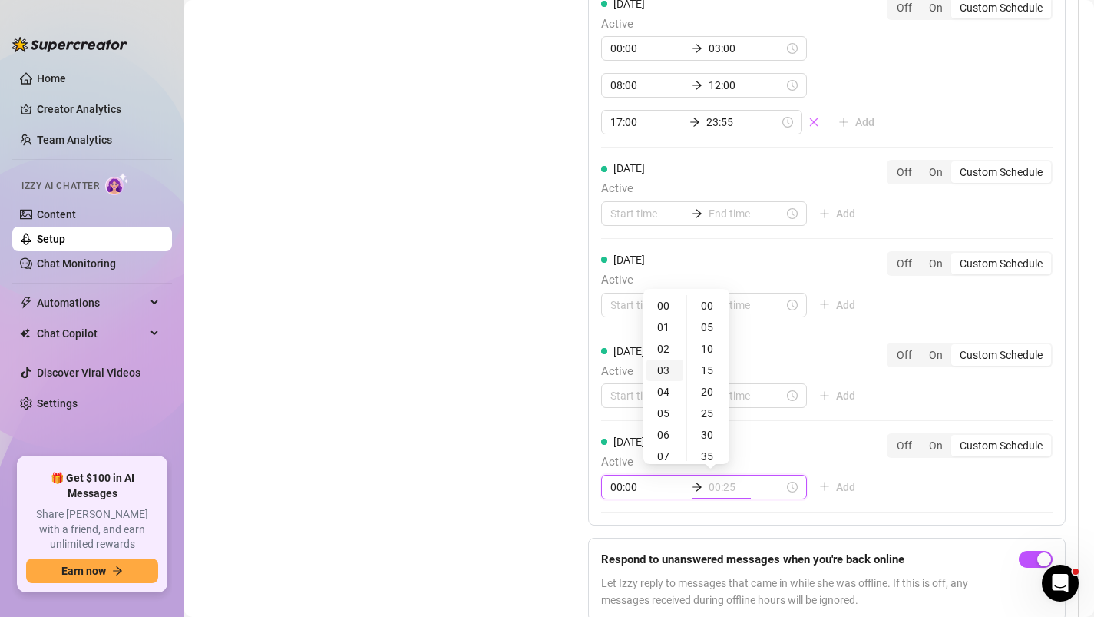
type input "00:20"
click at [660, 366] on div "03" at bounding box center [665, 370] width 37 height 22
type input "03:00"
click at [853, 492] on div "[DATE] Active 00:00 03:00 Add Off On Custom Schedule" at bounding box center [827, 466] width 452 height 66
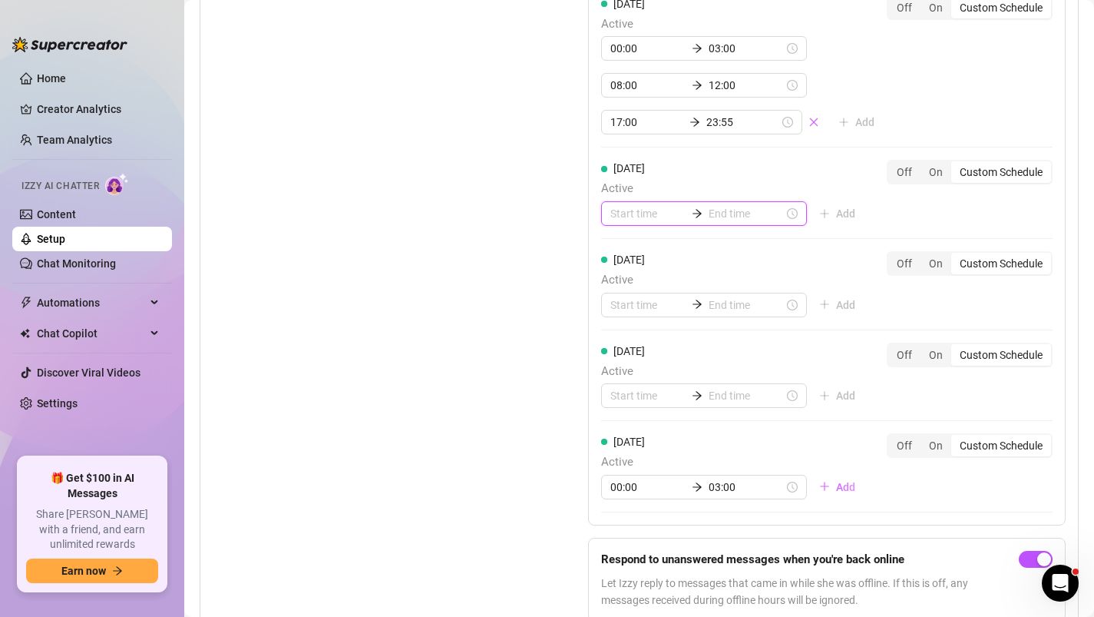
click at [640, 214] on input at bounding box center [648, 213] width 75 height 17
click at [629, 248] on div "00" at bounding box center [622, 254] width 37 height 22
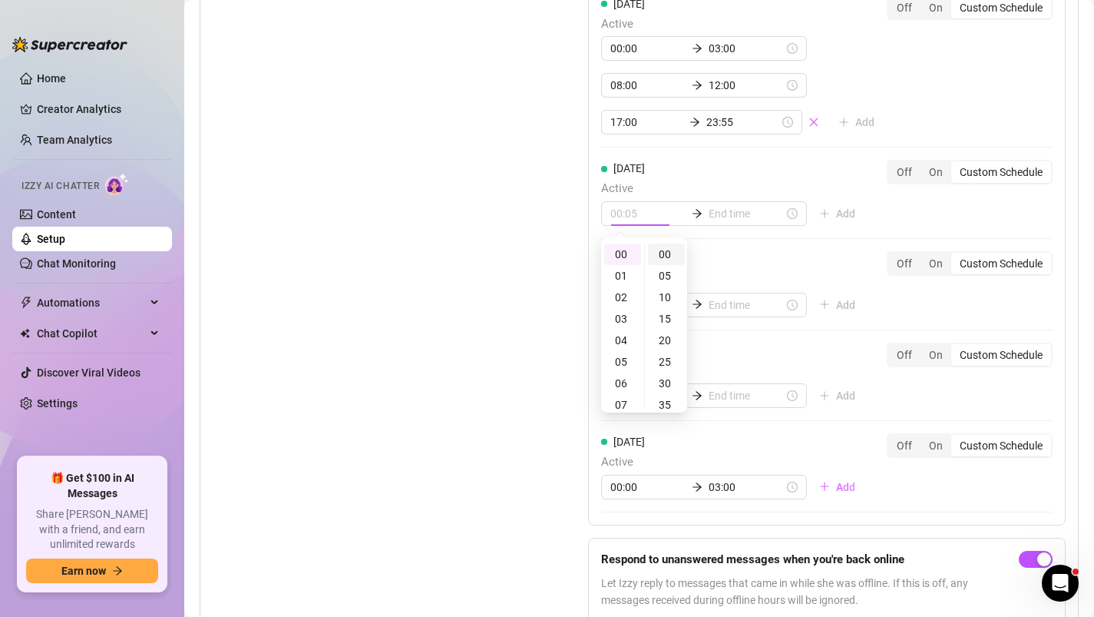
type input "00:00"
click at [709, 218] on input at bounding box center [746, 213] width 75 height 17
click at [658, 318] on div "03" at bounding box center [665, 319] width 37 height 22
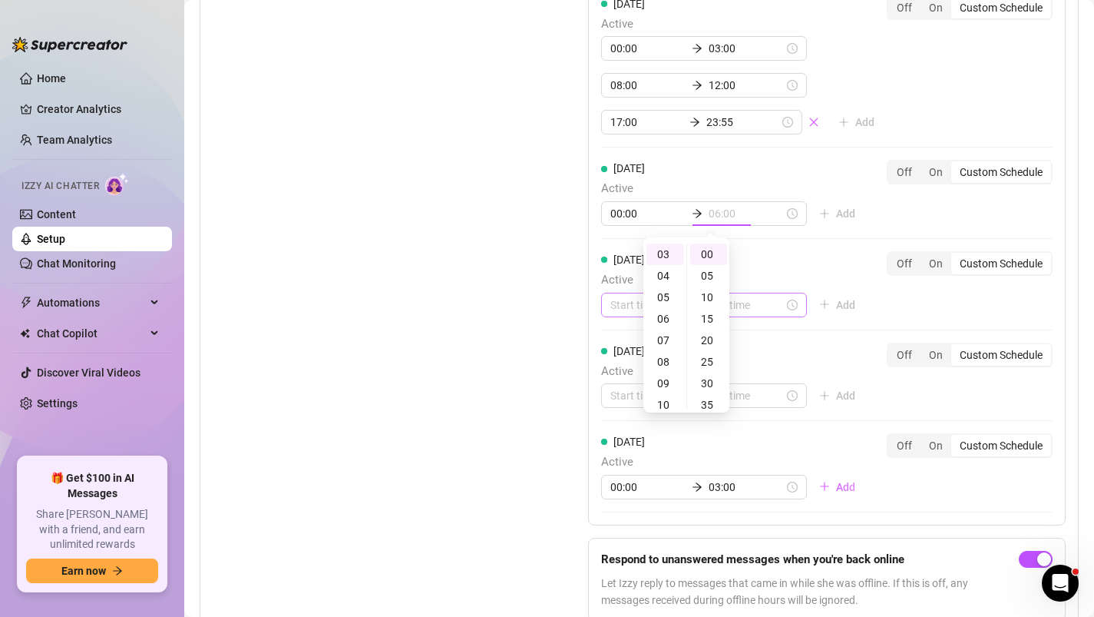
type input "03:00"
click at [618, 309] on div "[DATE] Active 00:00 03:00 08:00 12:00 17:00 23:55 Add Off On Custom Schedule [D…" at bounding box center [827, 89] width 478 height 873
click at [618, 308] on input at bounding box center [648, 304] width 75 height 17
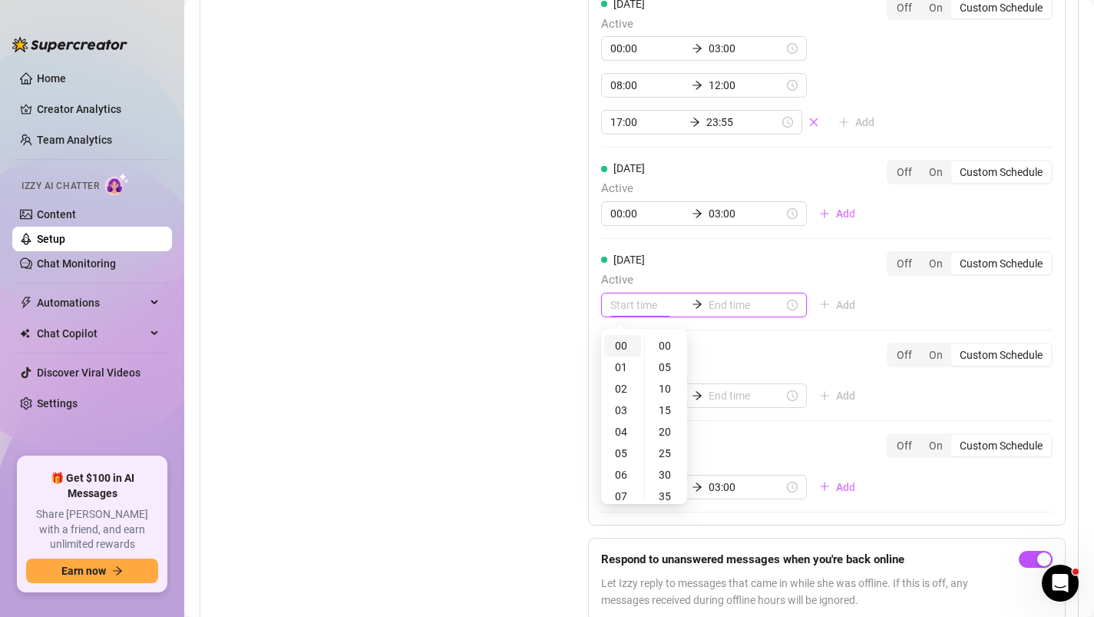
type input "00:00"
click at [618, 339] on div "00" at bounding box center [622, 346] width 37 height 22
click at [709, 310] on input at bounding box center [746, 304] width 75 height 17
type input "00:00"
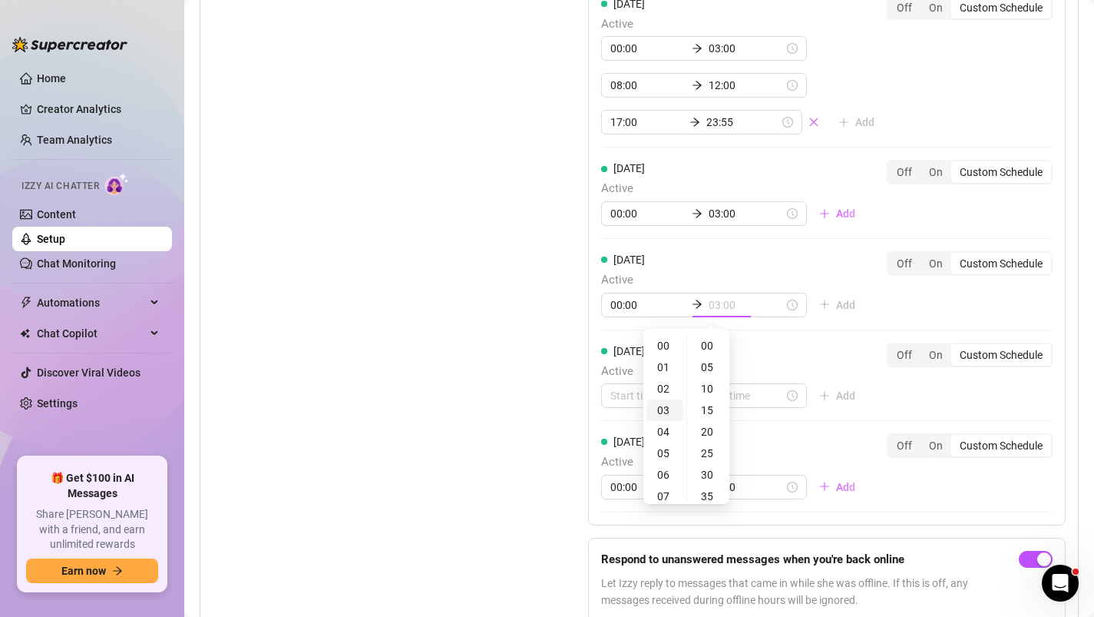
click at [668, 402] on div "03" at bounding box center [665, 410] width 37 height 22
type input "03:00"
click at [618, 403] on div "[DATE] Active 00:00 03:00 08:00 12:00 17:00 23:55 Add Off On Custom Schedule [D…" at bounding box center [827, 89] width 478 height 873
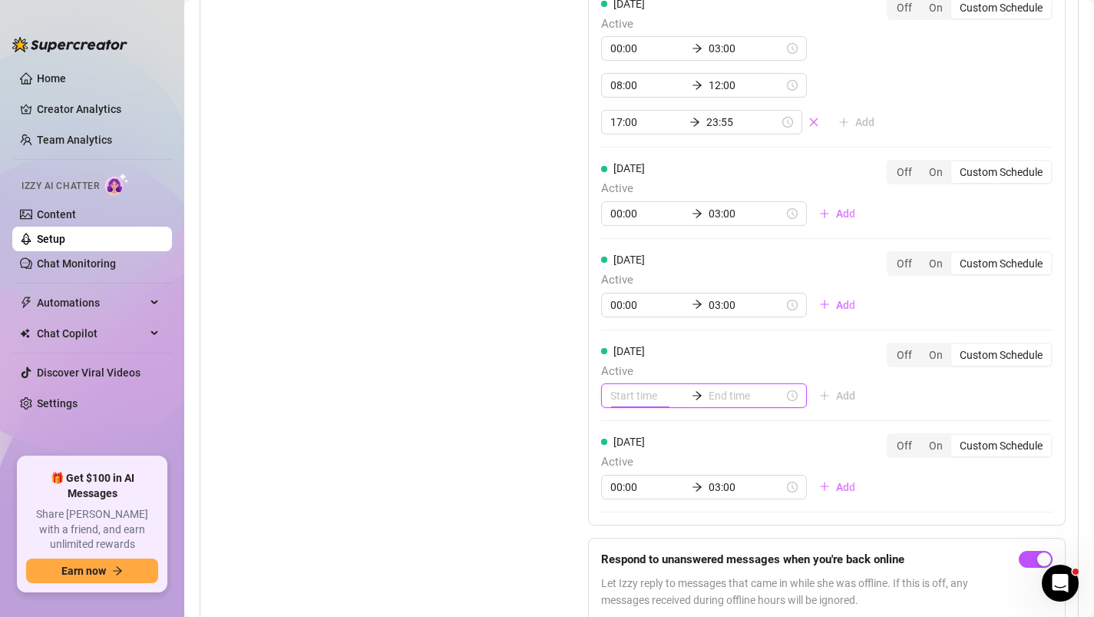
click at [618, 400] on input at bounding box center [648, 395] width 75 height 17
type input "00:00"
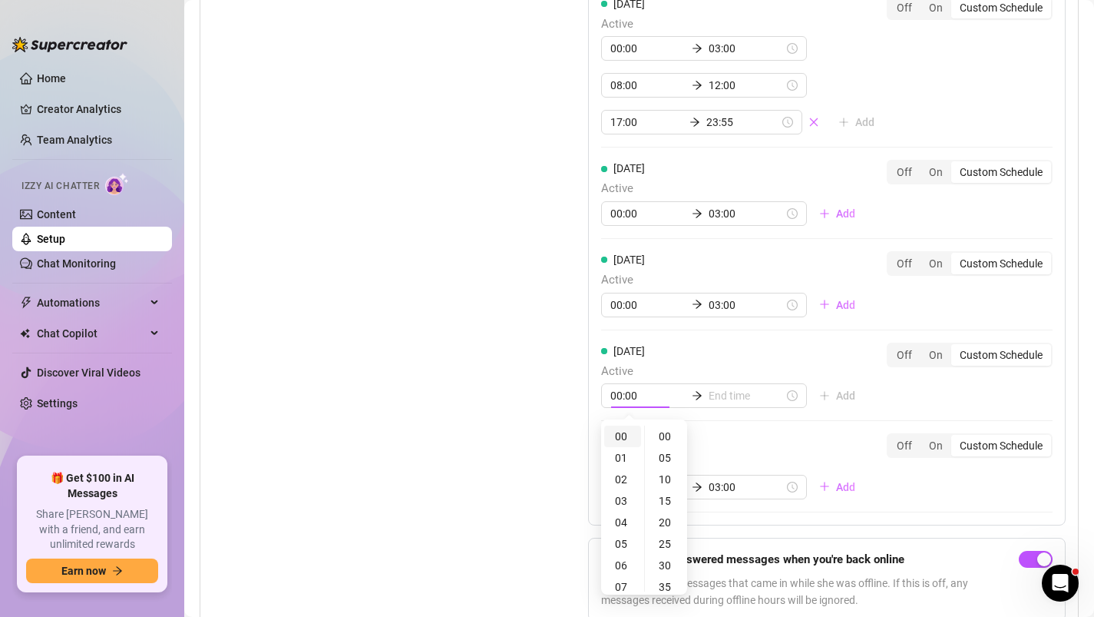
click at [619, 436] on div "00" at bounding box center [622, 436] width 37 height 22
click at [709, 394] on input at bounding box center [746, 395] width 75 height 17
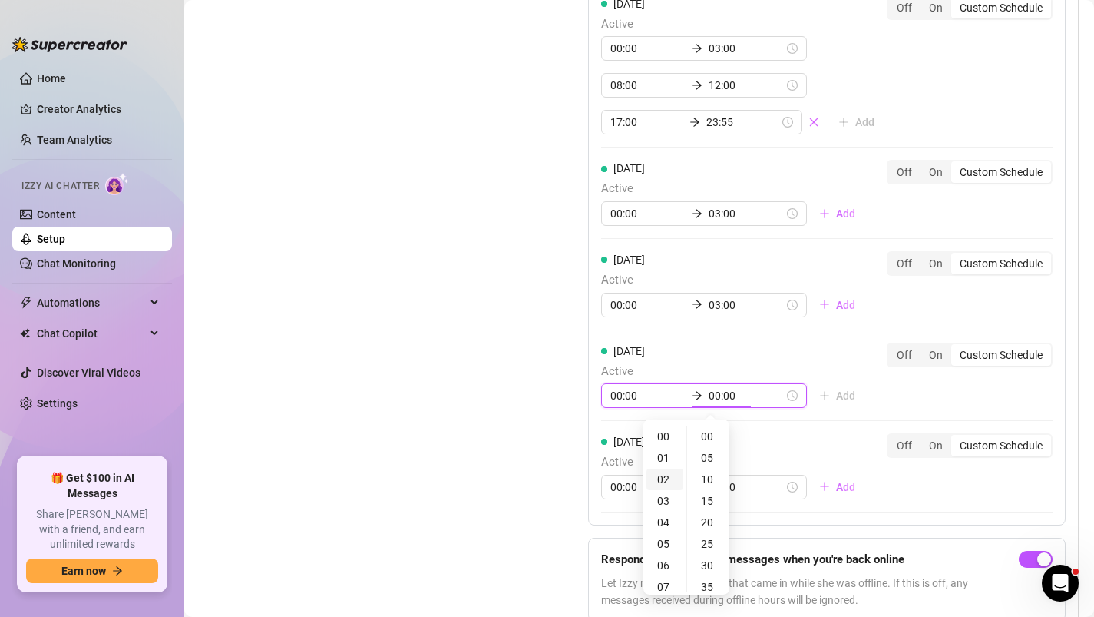
type input "00:05"
click at [667, 495] on div "03" at bounding box center [665, 501] width 37 height 22
type input "03:00"
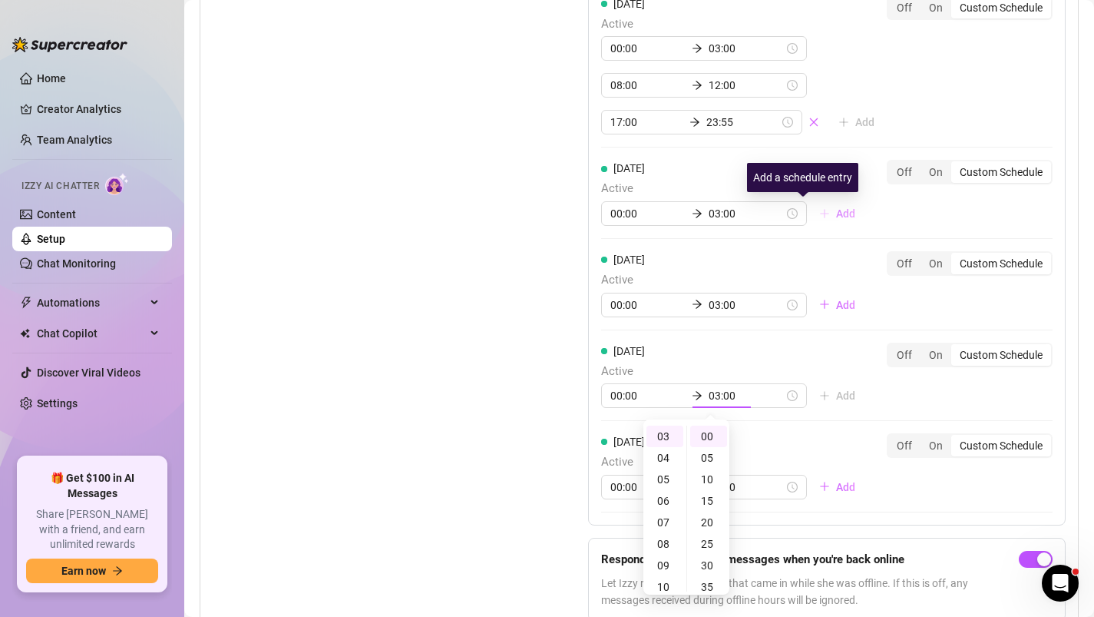
click at [836, 210] on span "Add" at bounding box center [845, 213] width 19 height 12
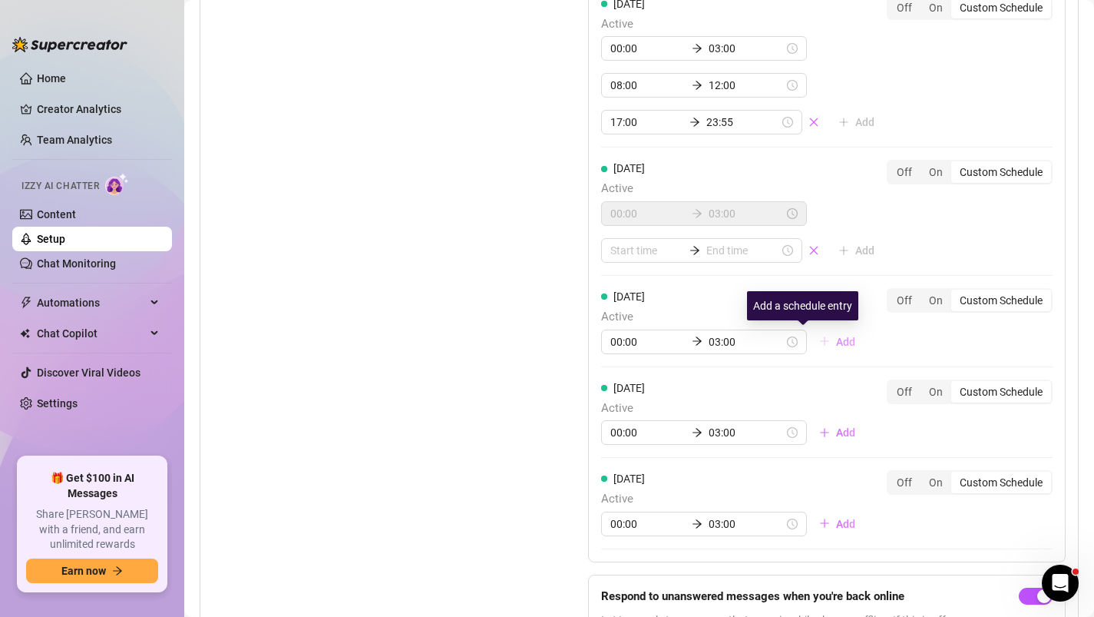
click at [836, 342] on span "Add" at bounding box center [845, 342] width 19 height 12
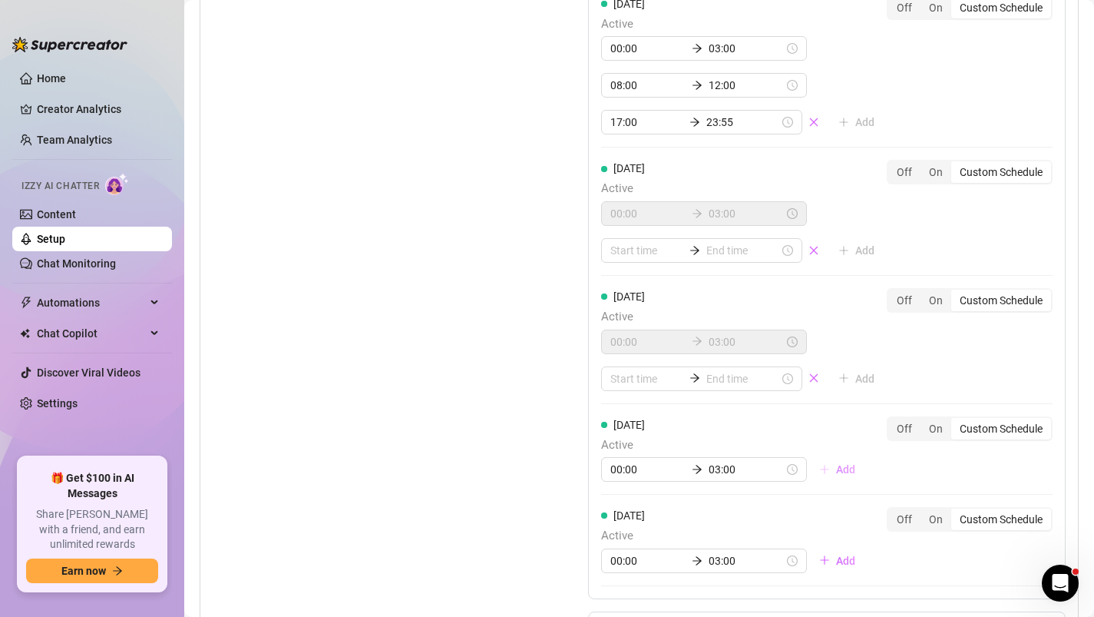
click at [836, 471] on span "Add" at bounding box center [845, 469] width 19 height 12
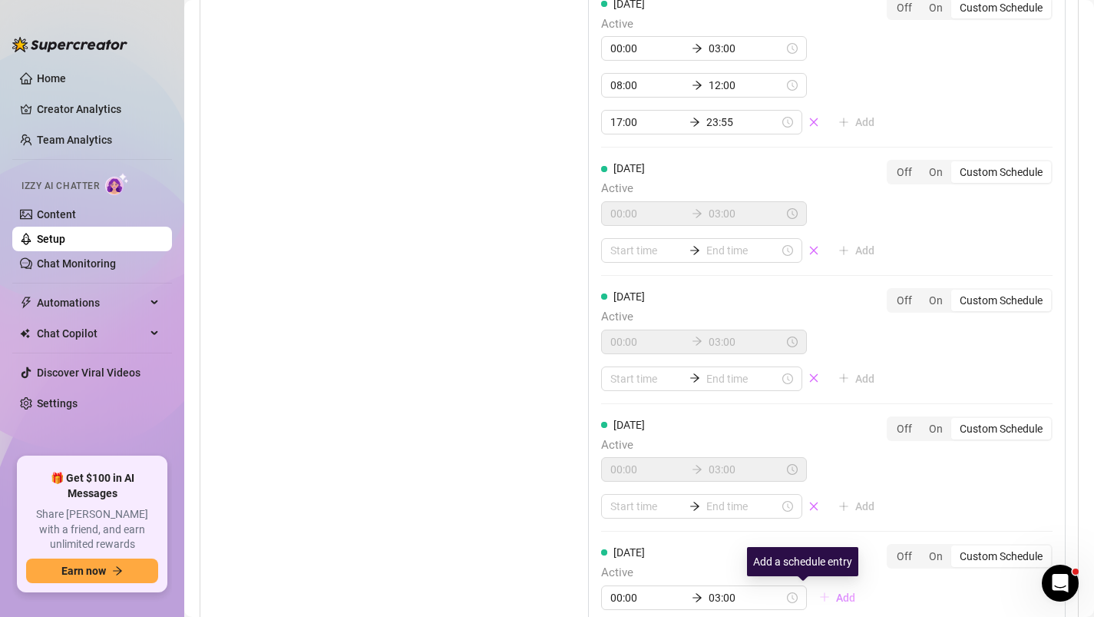
click at [836, 595] on span "Add" at bounding box center [845, 597] width 19 height 12
click at [631, 246] on input at bounding box center [647, 250] width 73 height 17
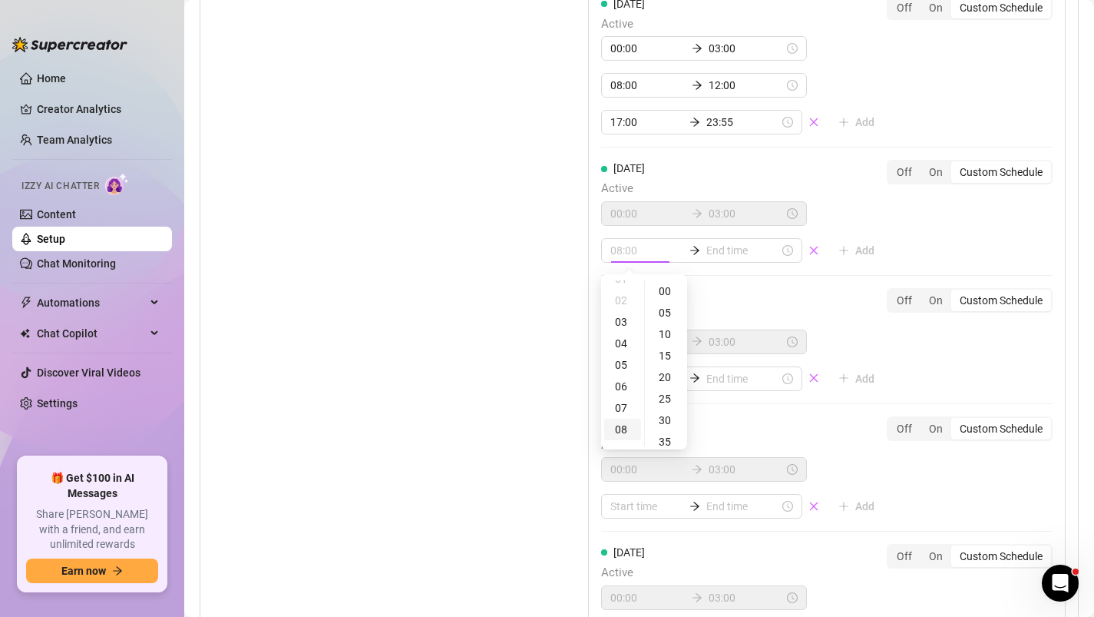
click at [620, 435] on div "08" at bounding box center [622, 430] width 37 height 22
type input "08:00"
click at [717, 244] on input at bounding box center [743, 250] width 73 height 17
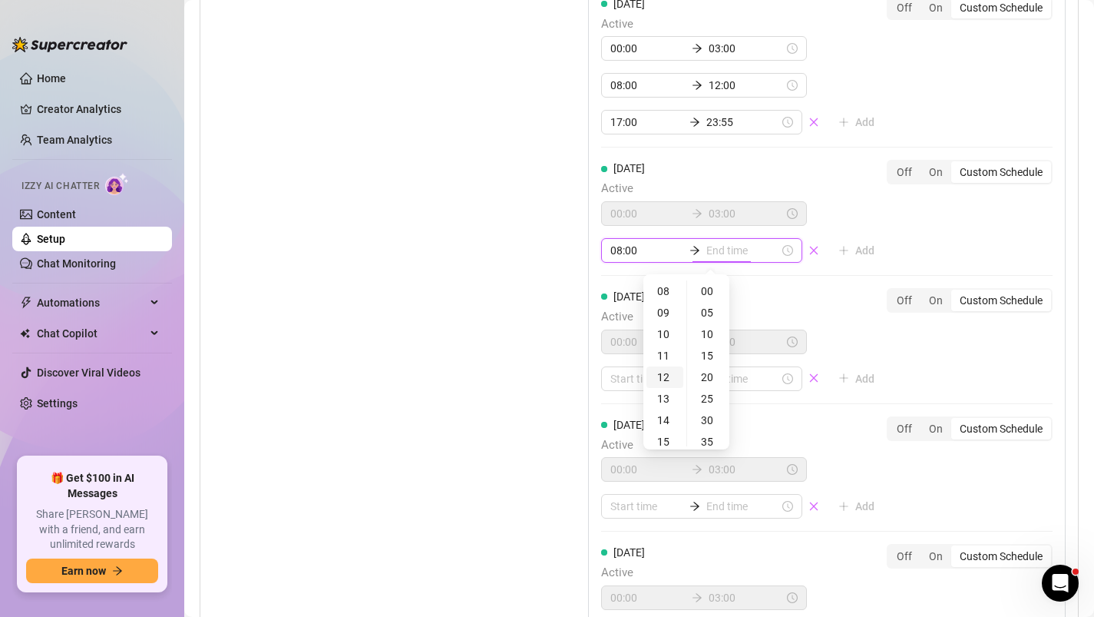
type input "08:00"
click at [666, 377] on div "12" at bounding box center [665, 377] width 37 height 22
type input "12:00"
click at [773, 307] on div "[DATE] Active 00:00 03:00 Add" at bounding box center [744, 339] width 286 height 103
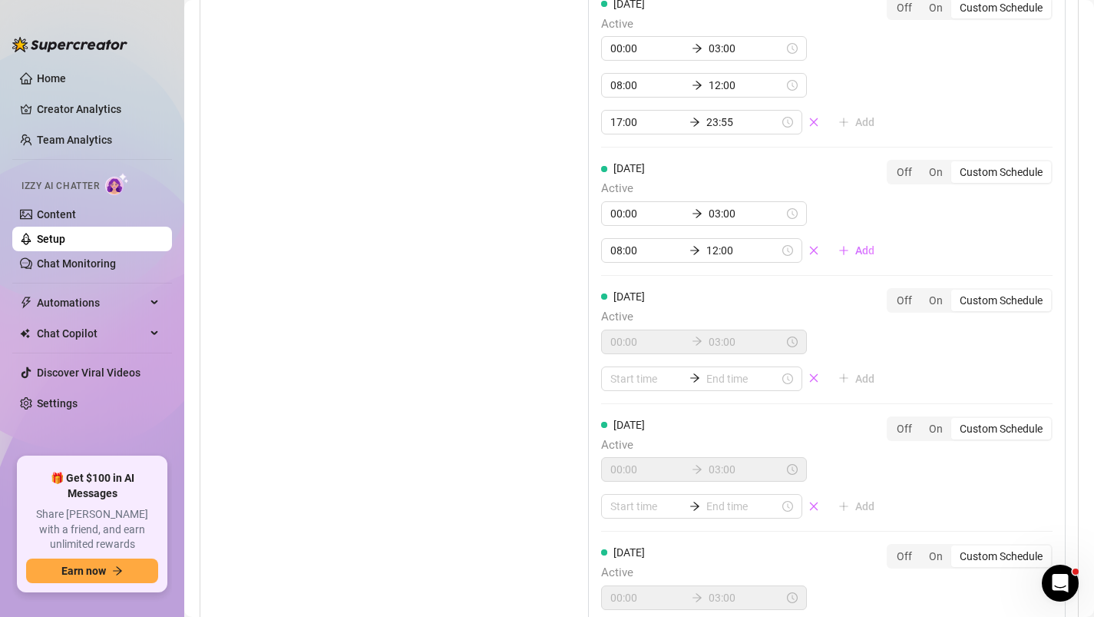
click at [624, 392] on div "[DATE] Active 00:00 03:00 Add Off On Custom Schedule" at bounding box center [827, 346] width 452 height 116
click at [621, 378] on input at bounding box center [647, 378] width 73 height 17
click at [621, 550] on div "08" at bounding box center [622, 549] width 37 height 22
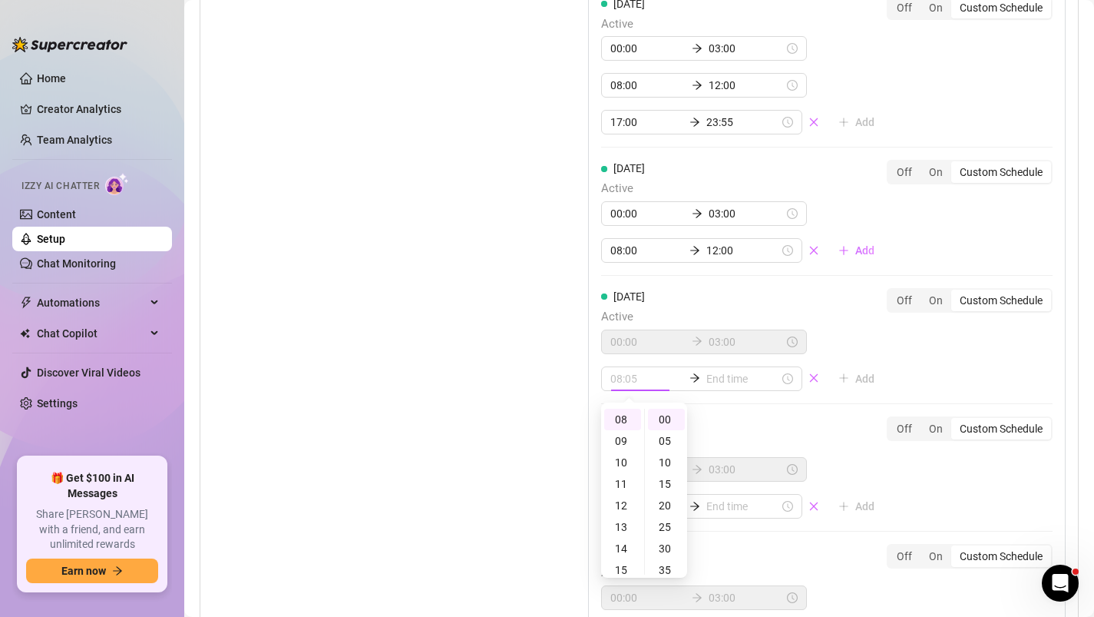
type input "08:00"
click at [714, 379] on input at bounding box center [743, 378] width 73 height 17
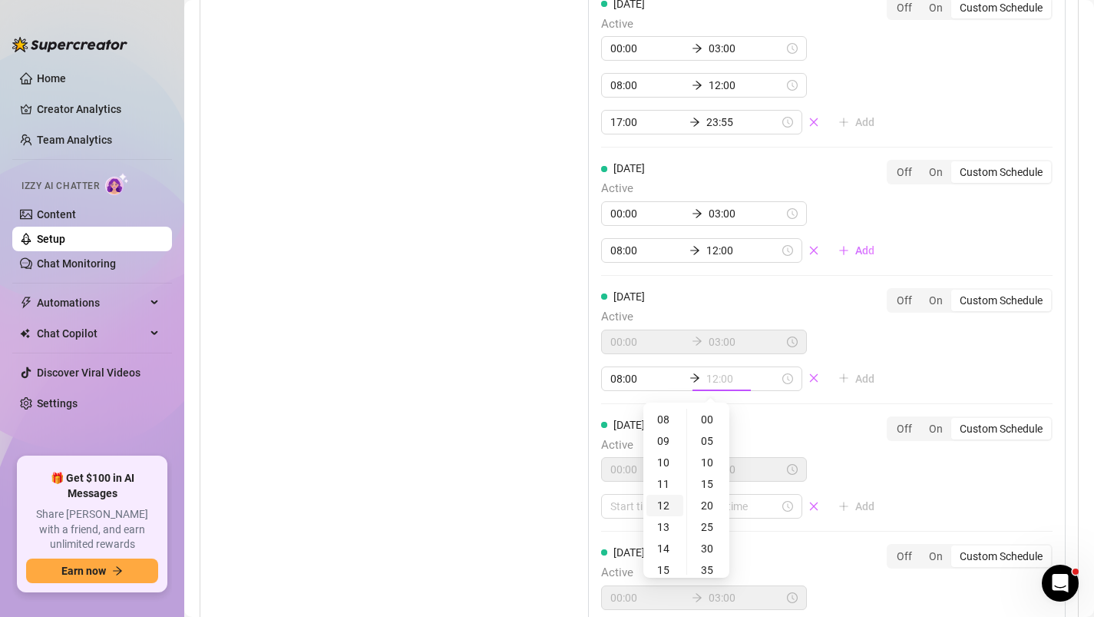
click at [660, 504] on div "12" at bounding box center [665, 506] width 37 height 22
type input "12:00"
click at [836, 445] on span "Active" at bounding box center [744, 445] width 286 height 18
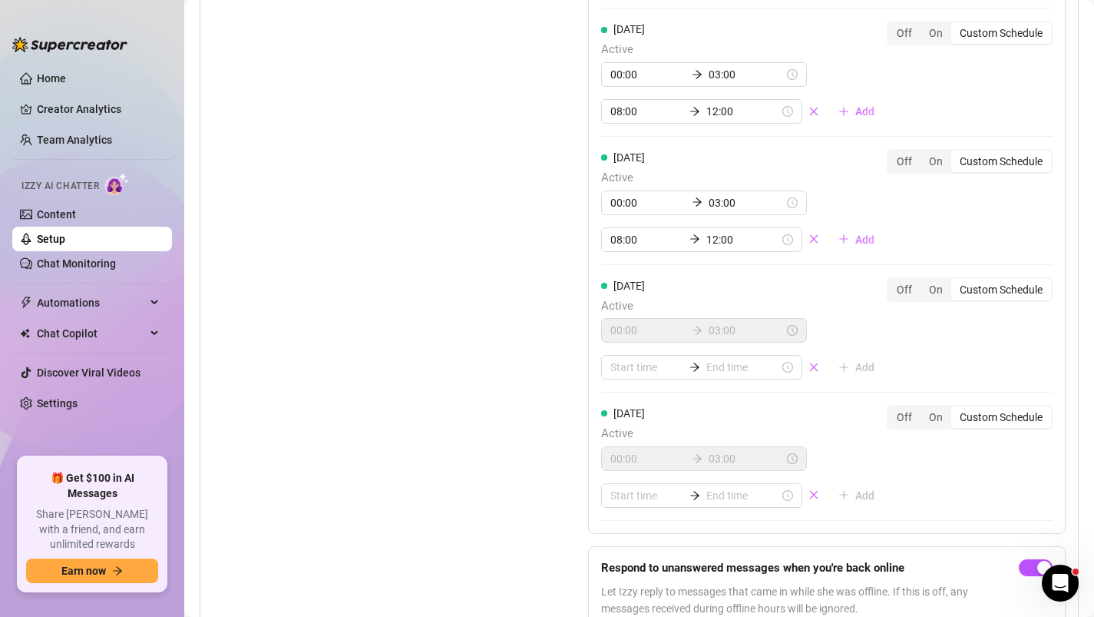
scroll to position [1985, 0]
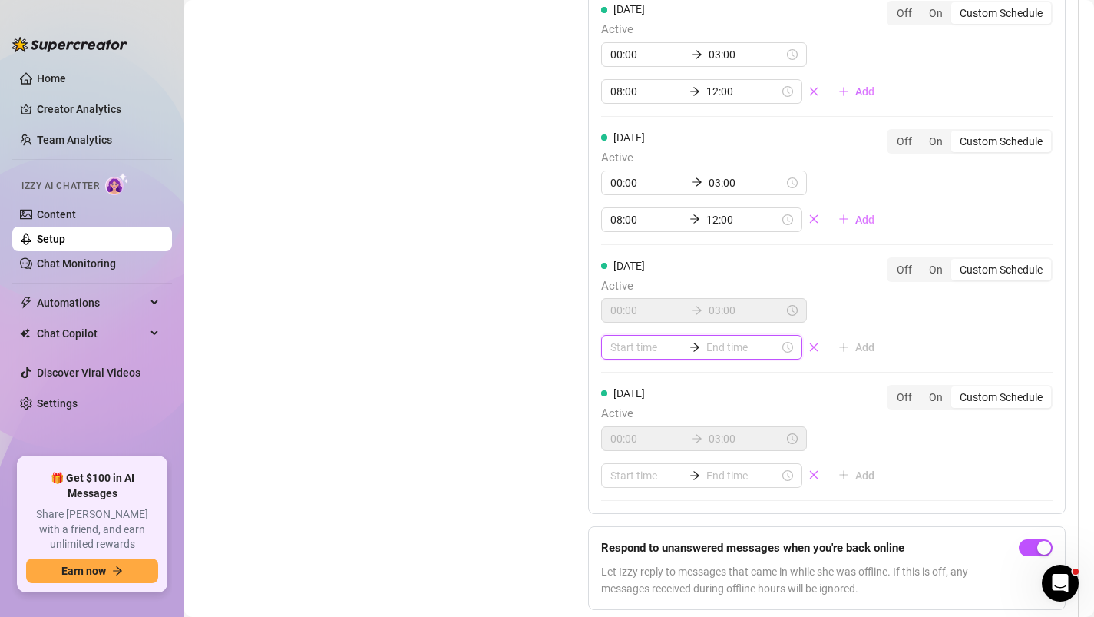
click at [661, 348] on input at bounding box center [647, 347] width 73 height 17
click at [618, 491] on div "08" at bounding box center [622, 496] width 37 height 22
type input "08:00"
click at [707, 346] on input at bounding box center [743, 347] width 73 height 17
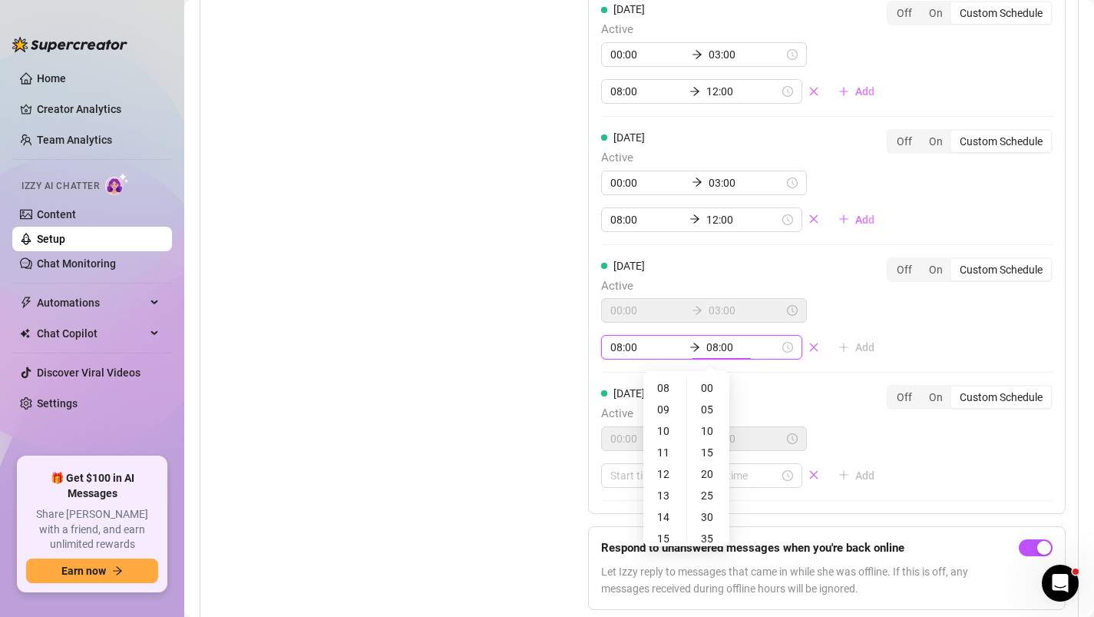
type input "08:05"
click at [657, 470] on div "12" at bounding box center [665, 474] width 37 height 22
type input "12:00"
click at [801, 399] on div "[DATE] Active 00:00 03:00 Add" at bounding box center [744, 436] width 286 height 103
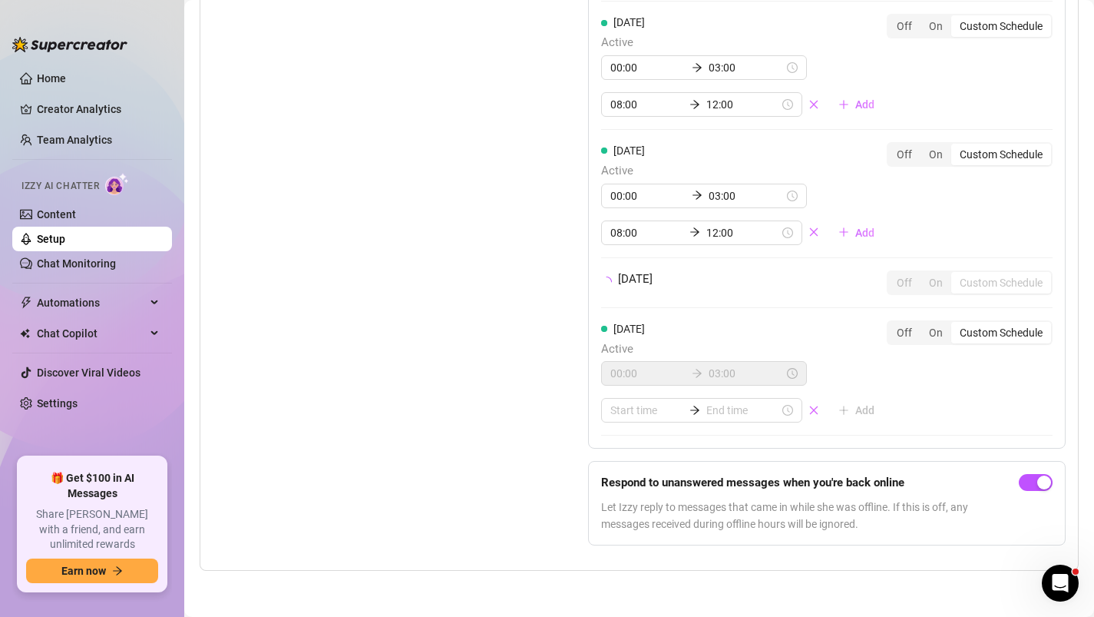
scroll to position [1985, 0]
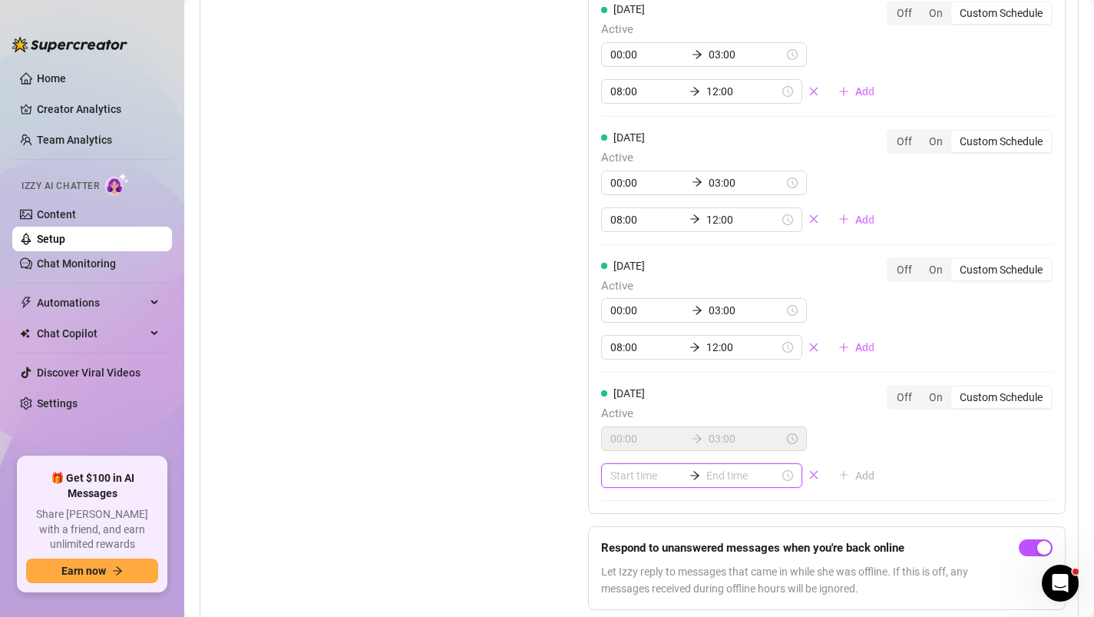
click at [625, 471] on input at bounding box center [647, 475] width 73 height 17
click at [619, 408] on div "08" at bounding box center [622, 407] width 37 height 22
type input "08:00"
click at [707, 474] on input at bounding box center [743, 475] width 73 height 17
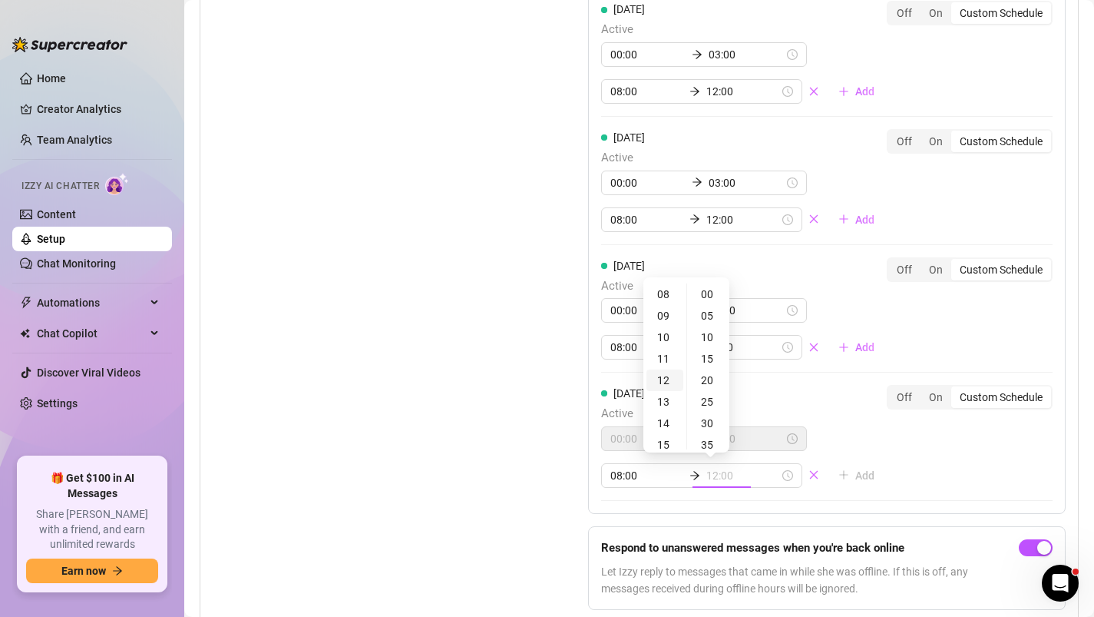
click at [663, 375] on div "12" at bounding box center [665, 380] width 37 height 22
type input "12:00"
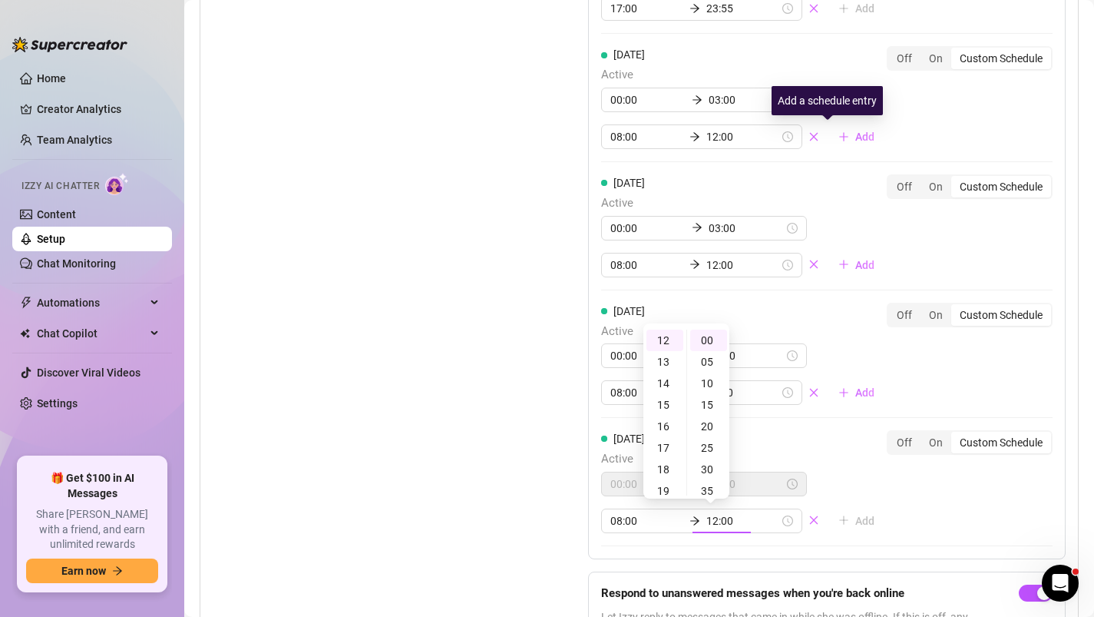
scroll to position [1939, 0]
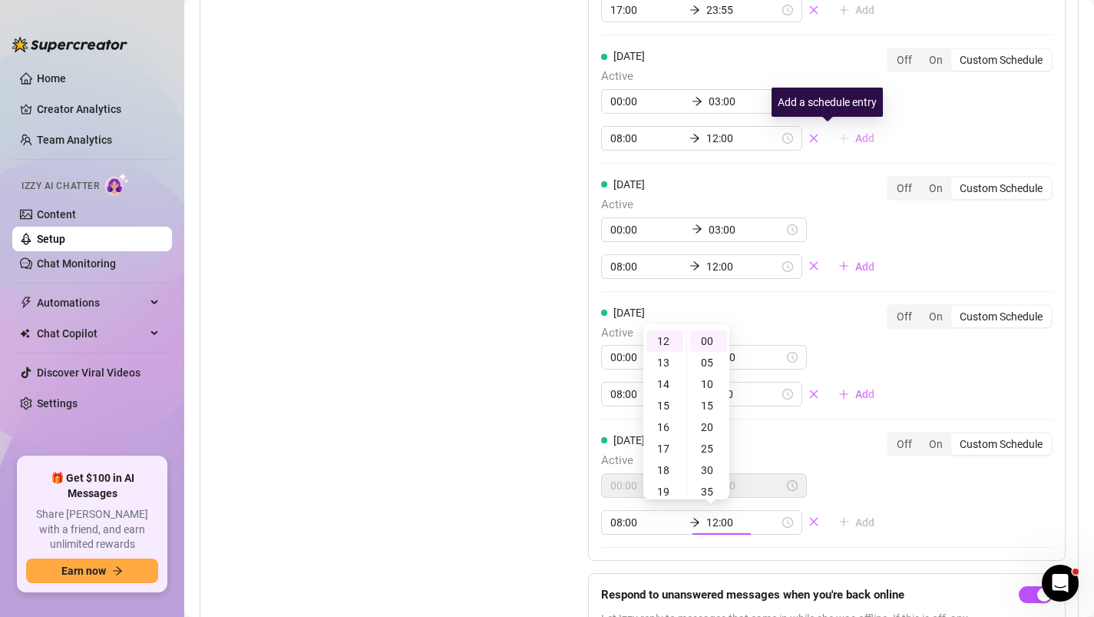
click at [856, 137] on span "Add" at bounding box center [865, 138] width 19 height 12
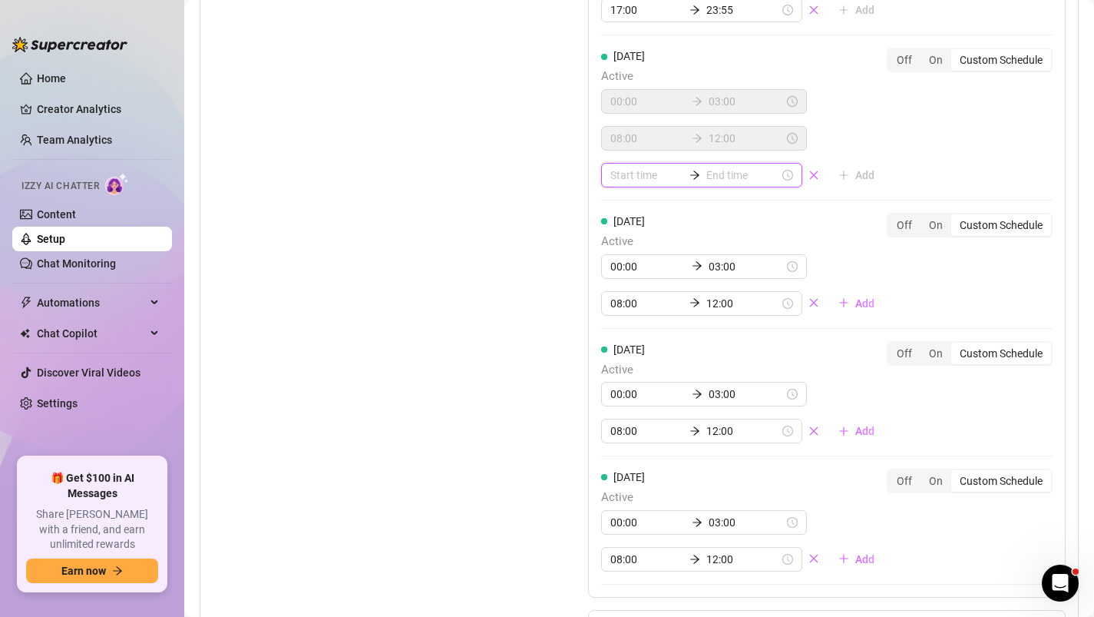
click at [623, 181] on input at bounding box center [647, 175] width 73 height 17
click at [623, 268] on div "17" at bounding box center [622, 271] width 37 height 22
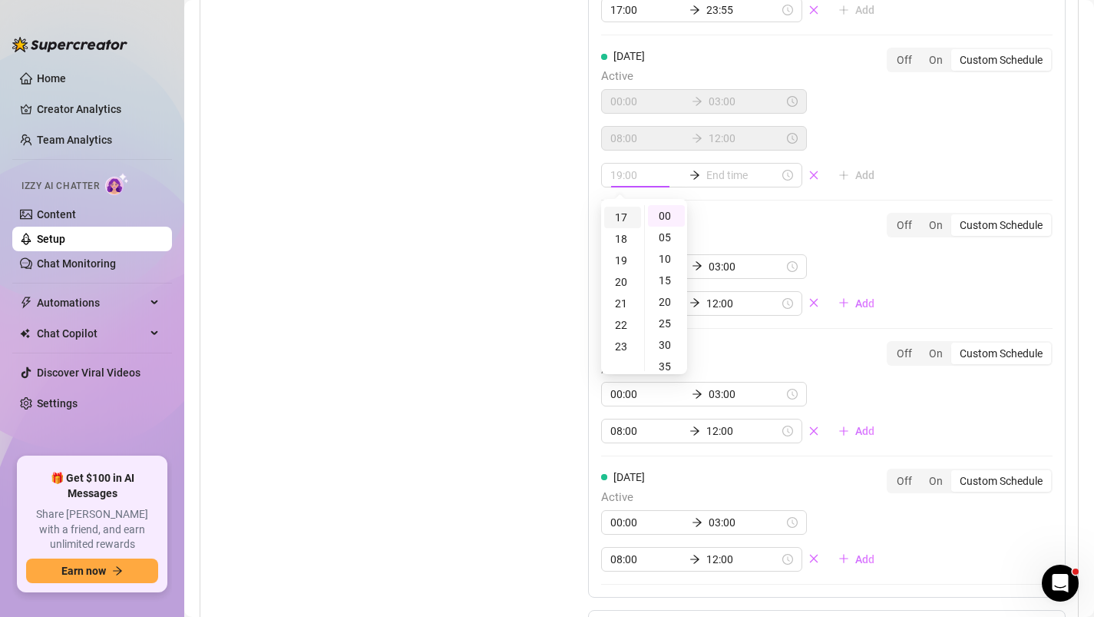
scroll to position [366, 0]
type input "17:00"
click at [714, 183] on input at bounding box center [743, 175] width 73 height 17
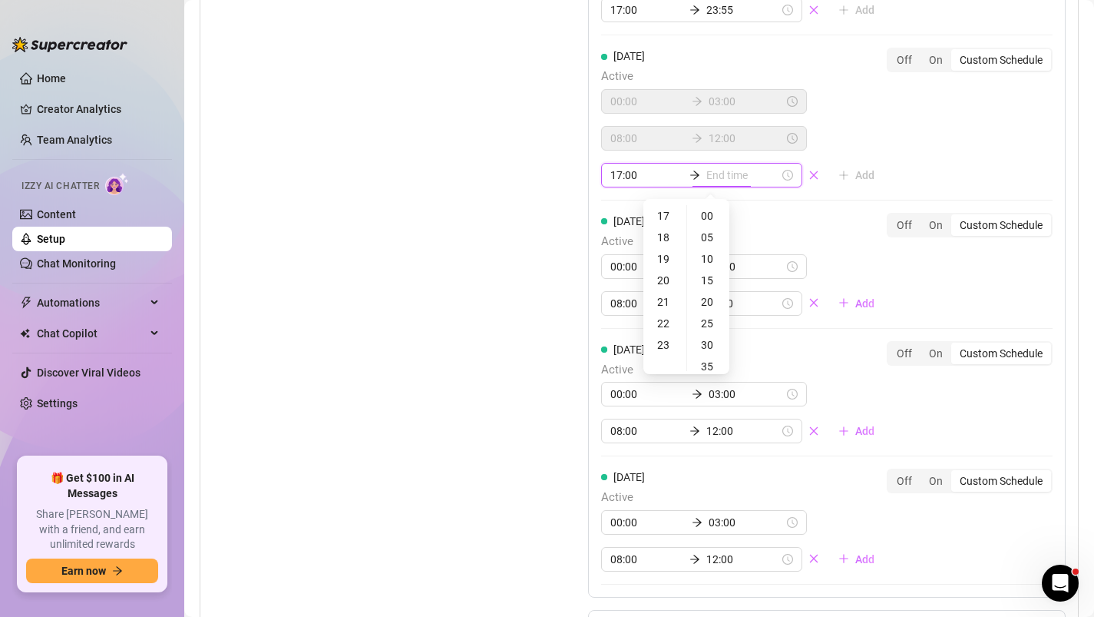
type input "17:00"
click at [666, 341] on div "23" at bounding box center [665, 345] width 37 height 22
type input "23:55"
click at [711, 216] on div "55" at bounding box center [708, 216] width 37 height 22
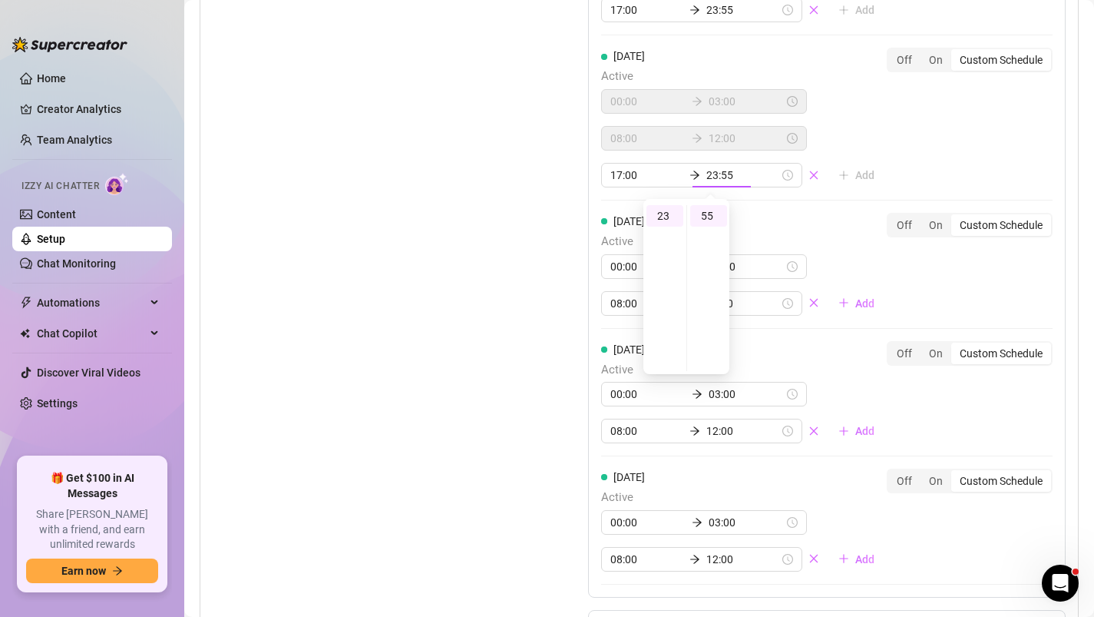
click at [817, 231] on div "[DATE] Active 00:00 03:00 08:00 12:00 Add" at bounding box center [744, 264] width 286 height 103
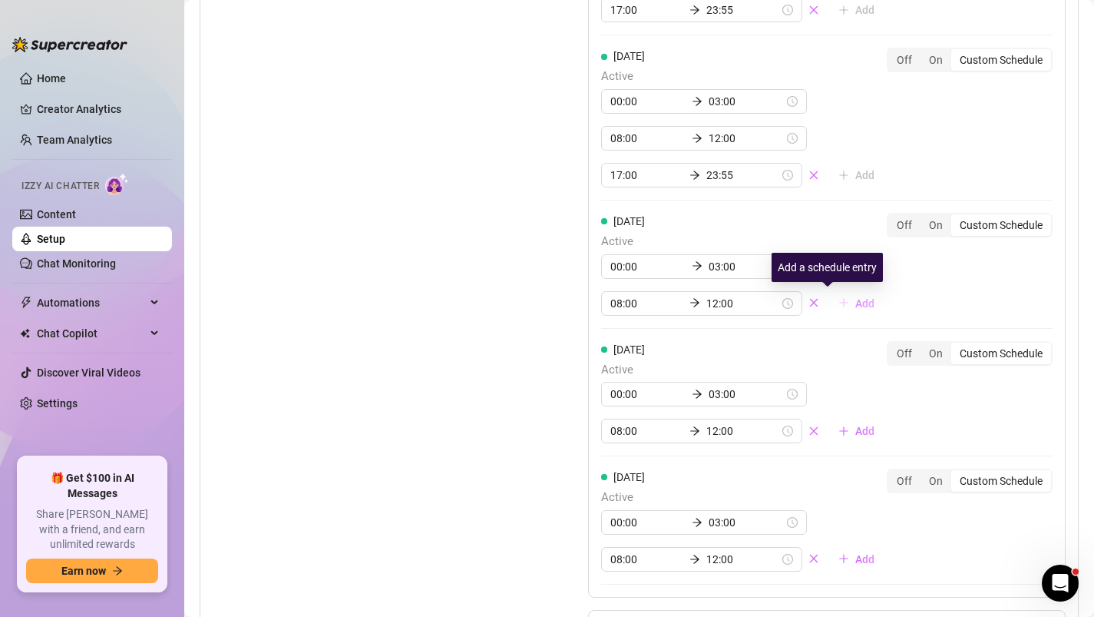
click at [856, 303] on span "Add" at bounding box center [865, 303] width 19 height 12
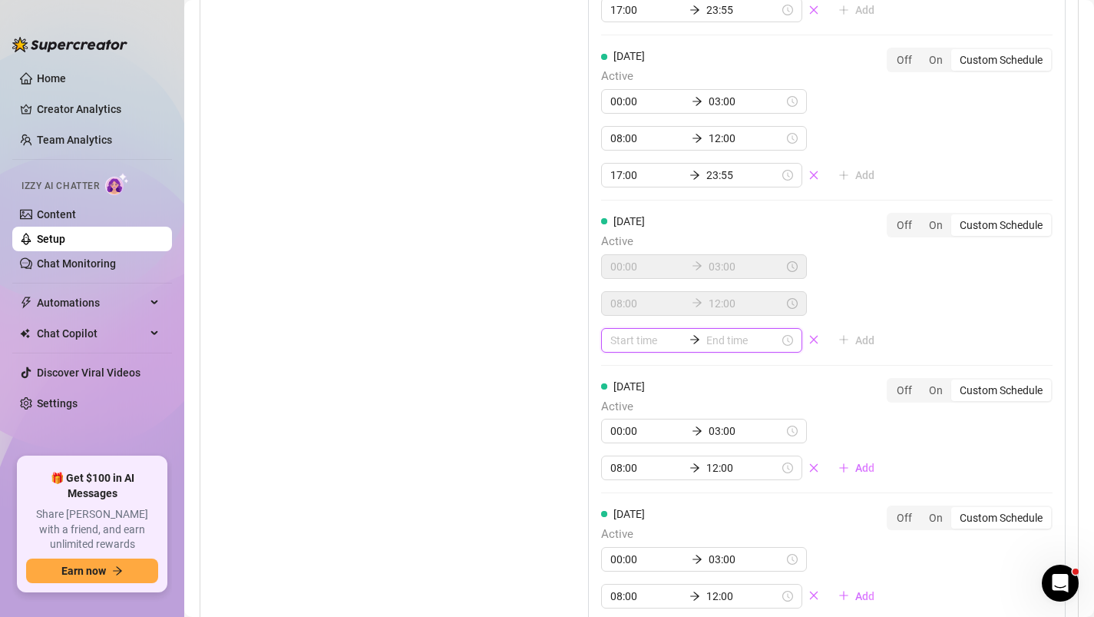
click at [641, 339] on input at bounding box center [647, 340] width 73 height 17
type input "03:00"
click at [616, 497] on div "17" at bounding box center [622, 497] width 37 height 22
type input "17:00"
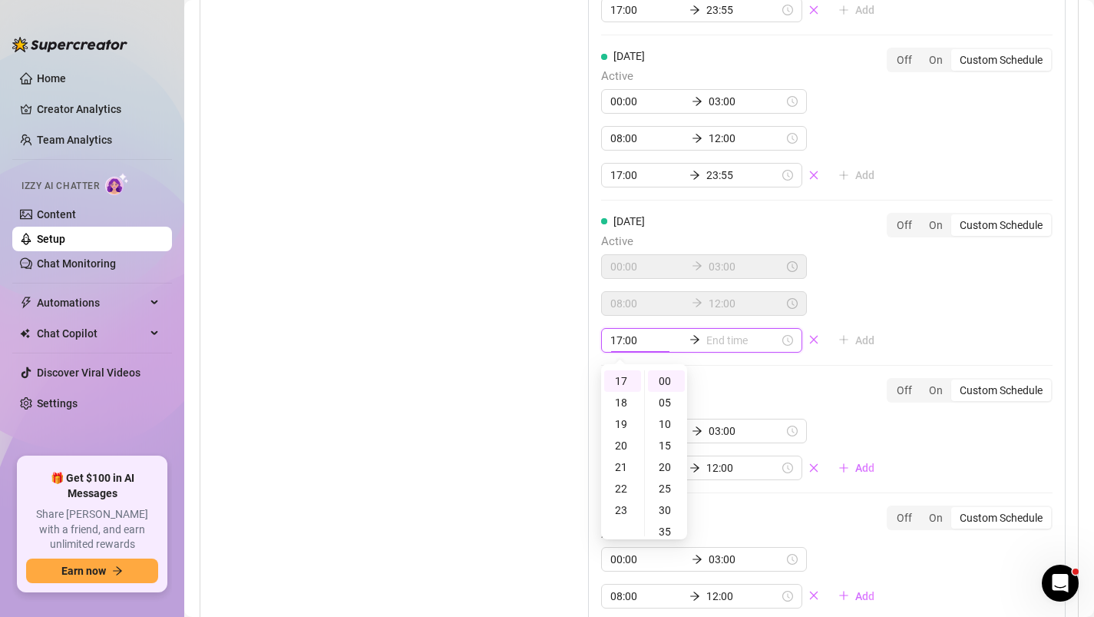
click at [710, 339] on input at bounding box center [743, 340] width 73 height 17
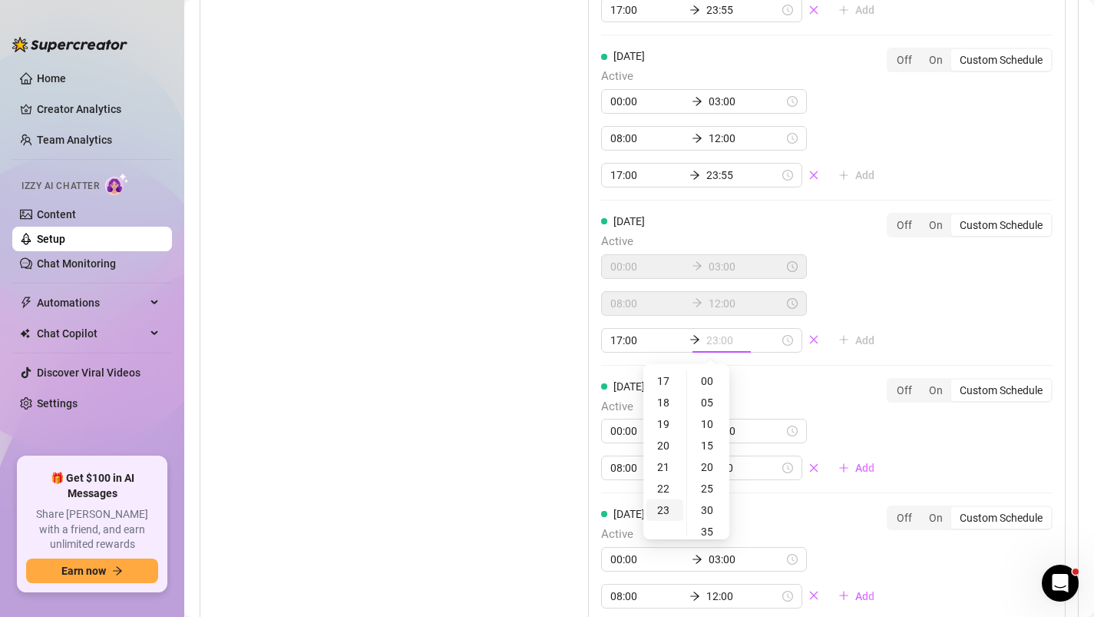
click at [659, 513] on div "23" at bounding box center [665, 510] width 37 height 22
type input "23:55"
click at [707, 378] on div "55" at bounding box center [708, 381] width 37 height 22
click at [893, 306] on div "[DATE] Active 00:00 03:00 08:00 12:00 17:00 23:55 Add Off On Custom Schedule" at bounding box center [827, 283] width 452 height 140
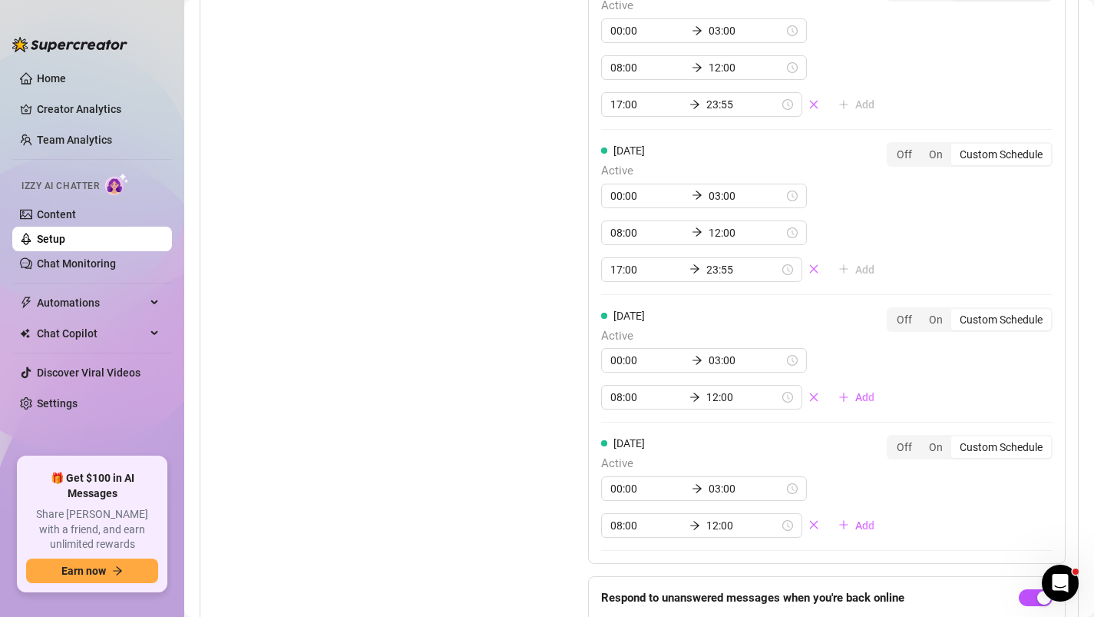
scroll to position [2019, 0]
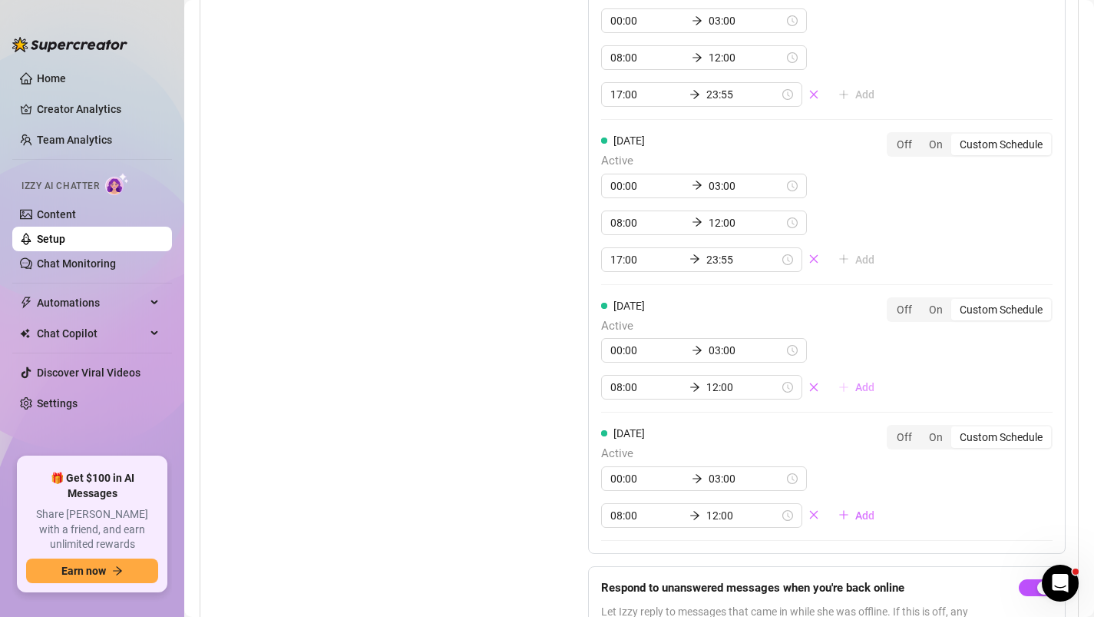
click at [856, 386] on span "Add" at bounding box center [865, 387] width 19 height 12
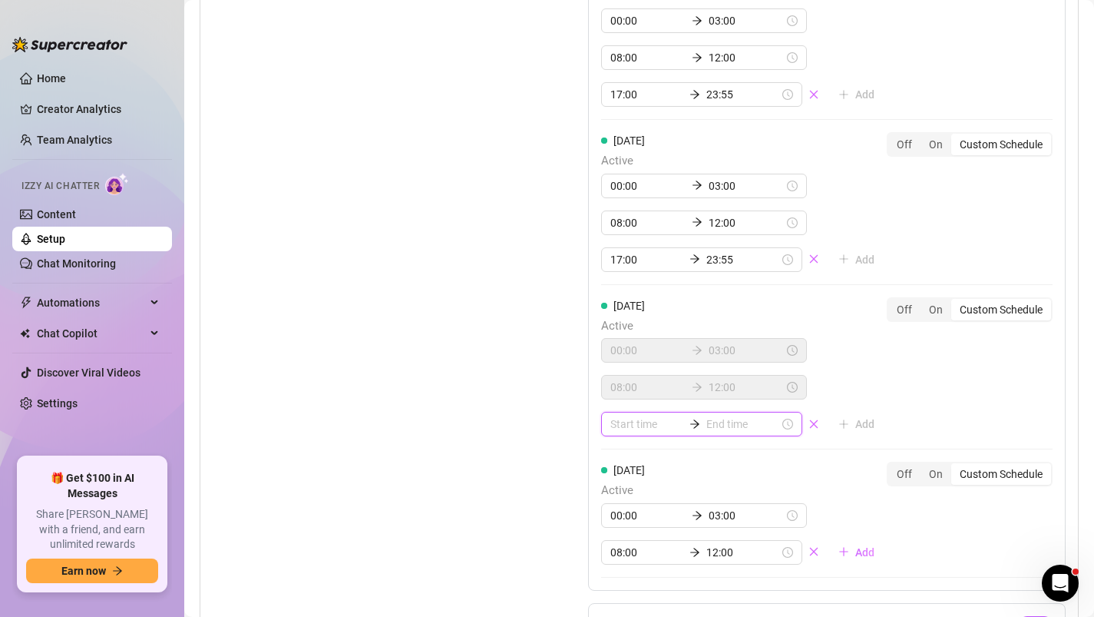
click at [641, 419] on input at bounding box center [647, 424] width 73 height 17
type input "04:00"
click at [624, 264] on div "17" at bounding box center [622, 262] width 37 height 22
type input "17:00"
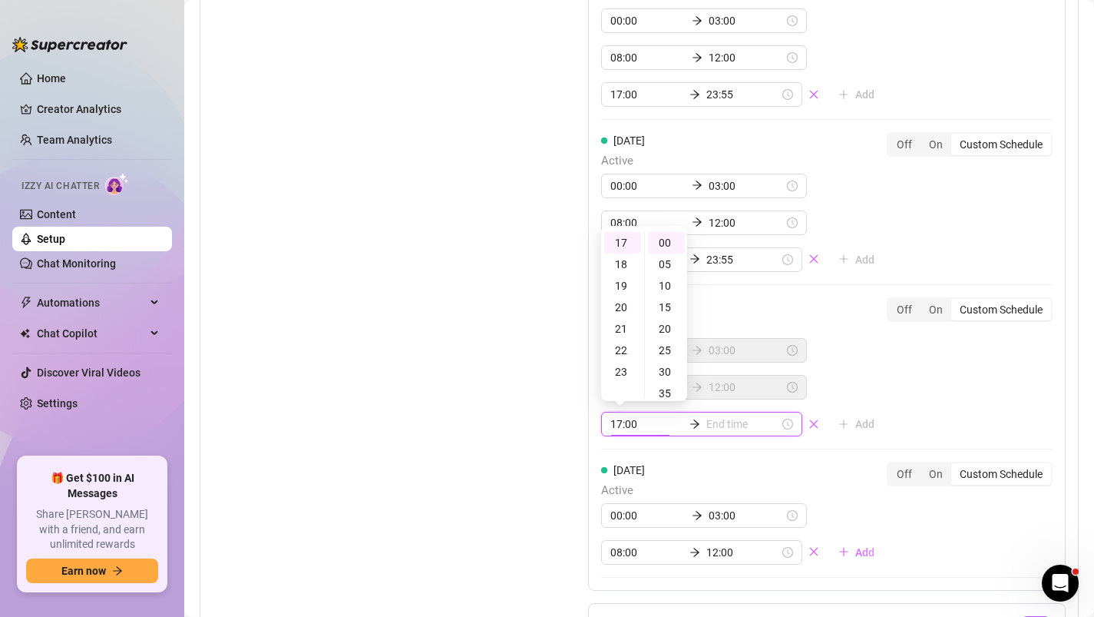
click at [722, 418] on input at bounding box center [743, 424] width 73 height 17
type input "17:30"
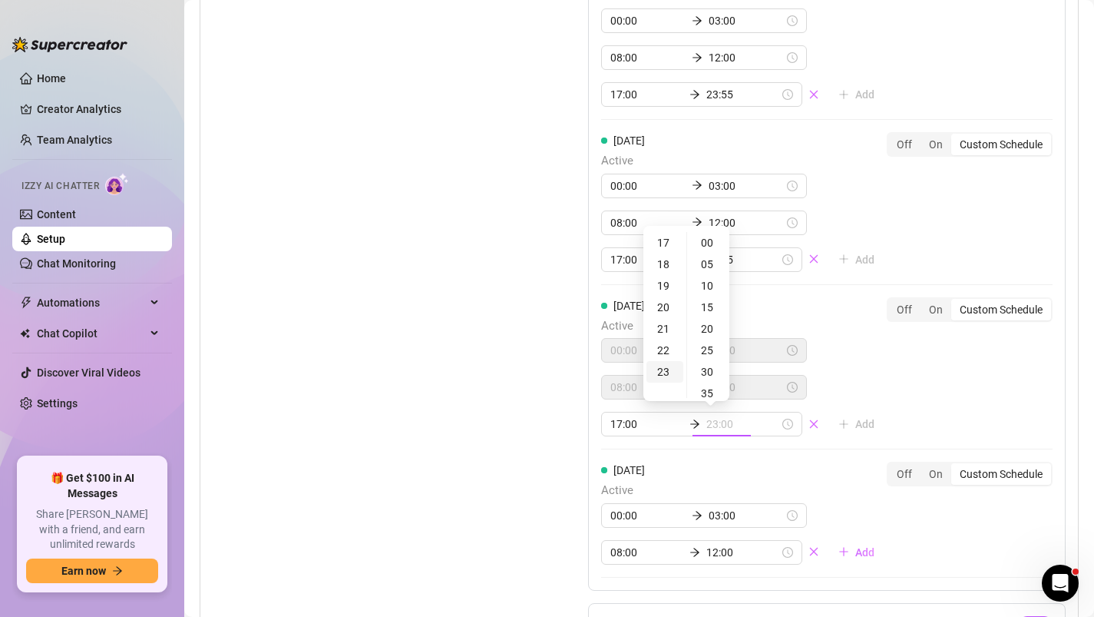
click at [662, 374] on div "23" at bounding box center [665, 372] width 37 height 22
type input "23:55"
click at [707, 246] on div "55" at bounding box center [708, 243] width 37 height 22
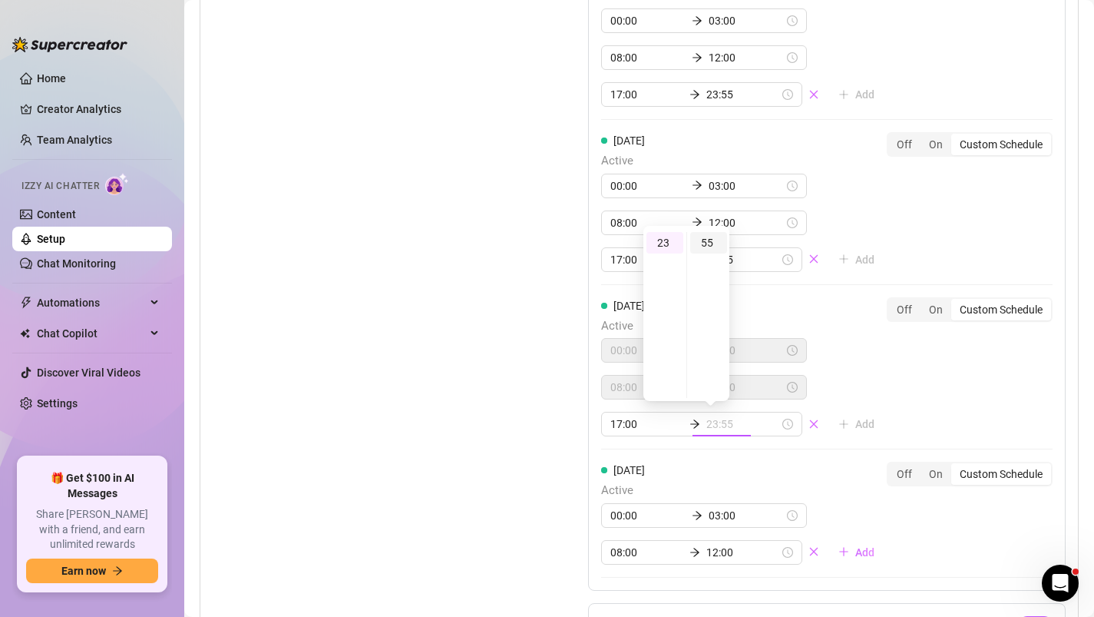
click at [707, 246] on div "55" at bounding box center [708, 243] width 37 height 22
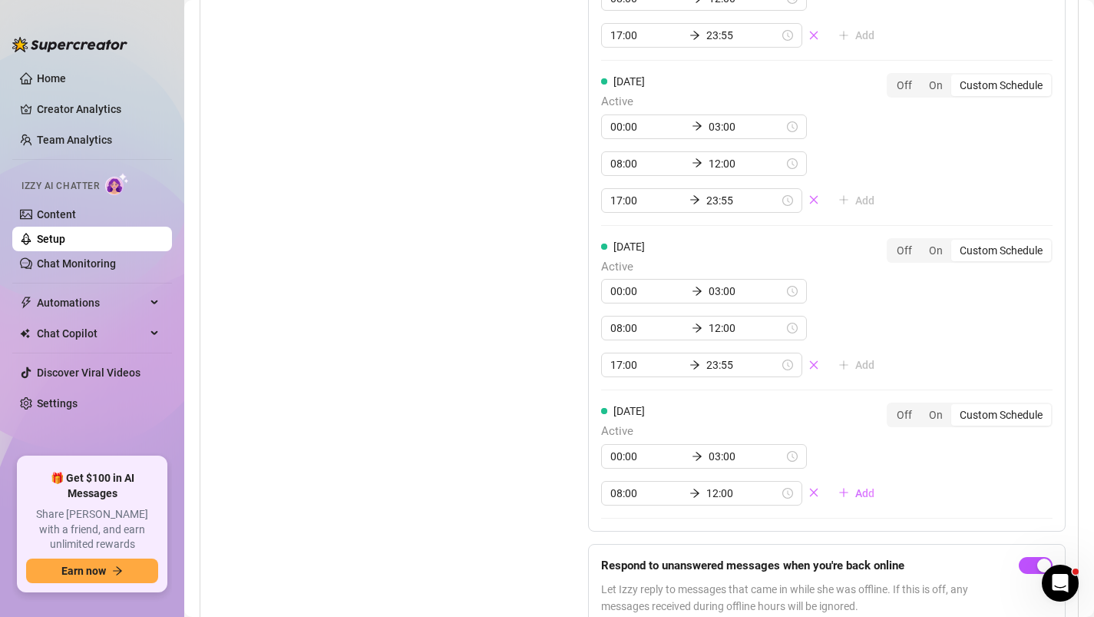
scroll to position [2161, 0]
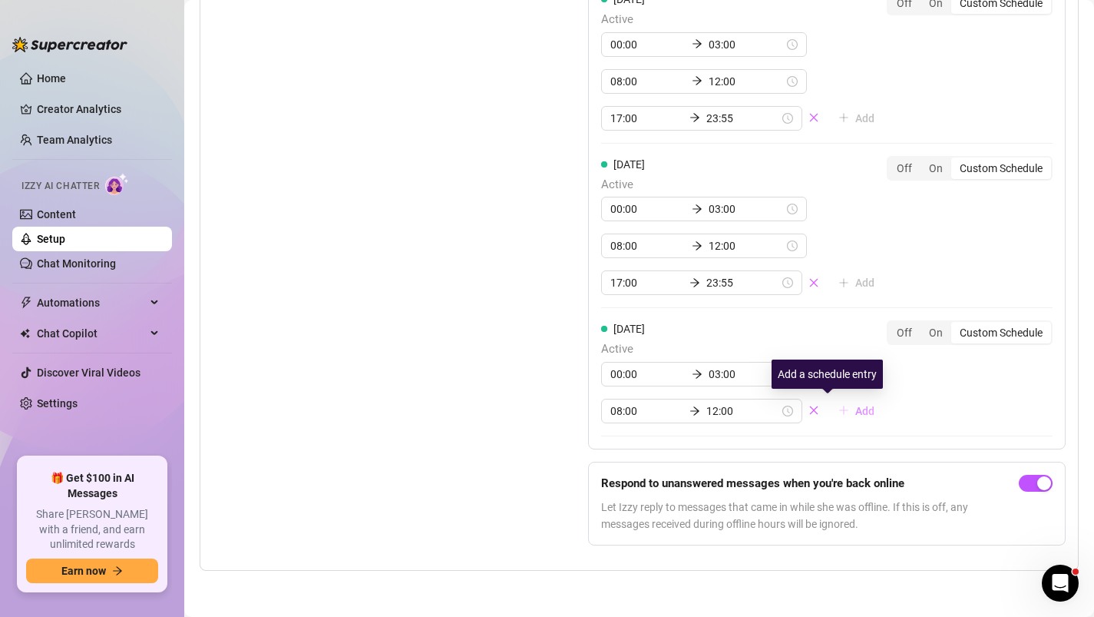
click at [856, 412] on span "Add" at bounding box center [865, 411] width 19 height 12
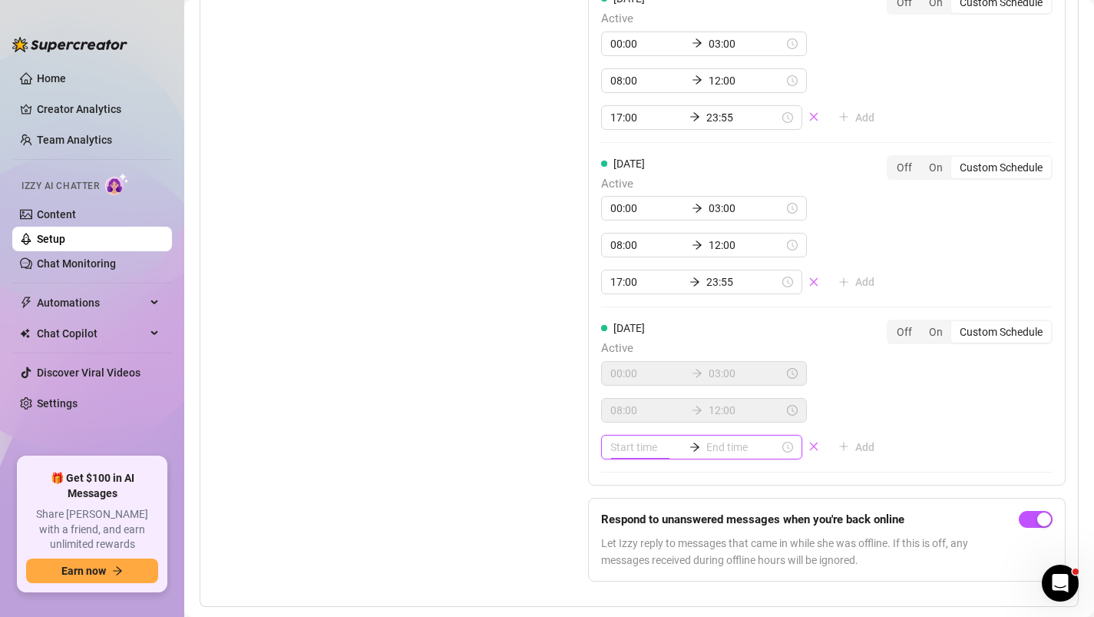
click at [630, 446] on input at bounding box center [647, 447] width 73 height 17
type input "06:00"
click at [623, 349] on div "17" at bounding box center [622, 353] width 37 height 22
type input "17:00"
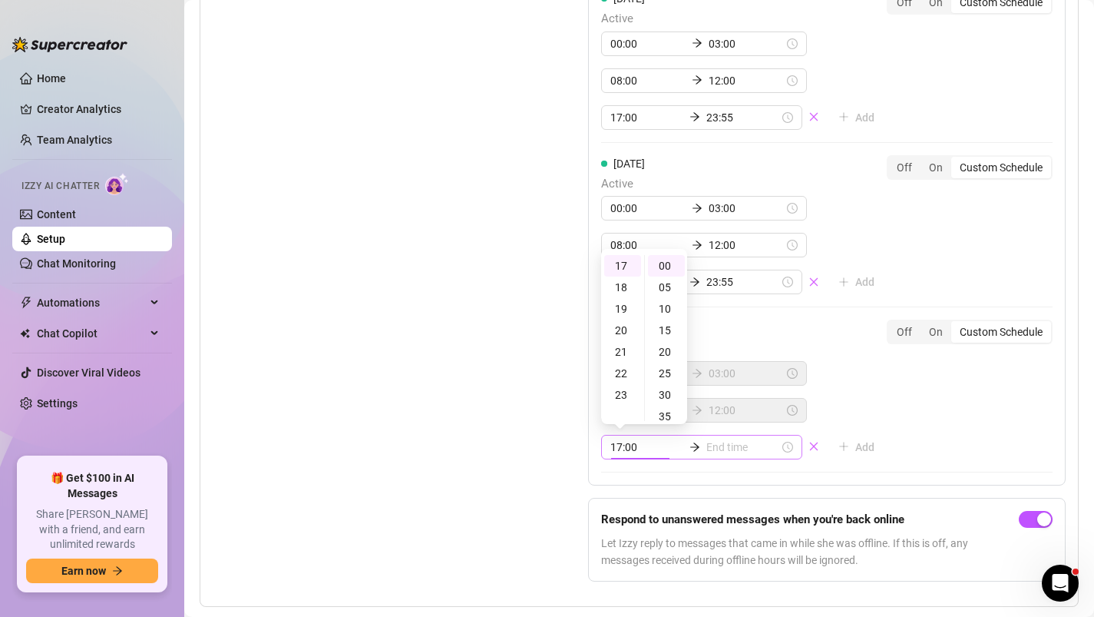
click at [710, 438] on div "17:00" at bounding box center [701, 447] width 201 height 25
click at [710, 450] on input at bounding box center [743, 447] width 73 height 17
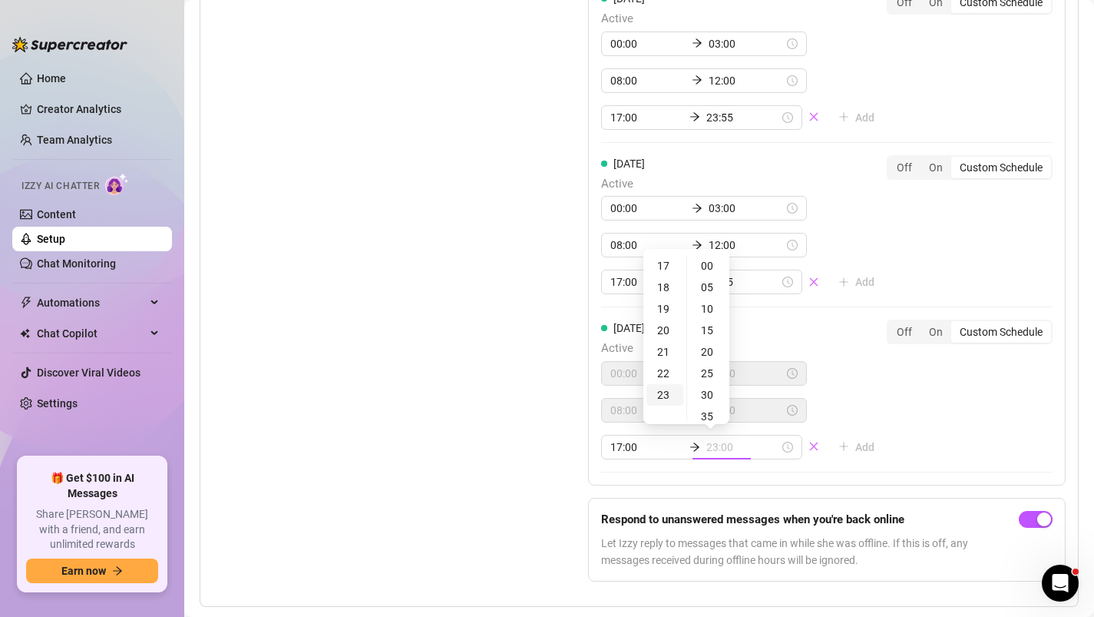
click at [657, 390] on div "23" at bounding box center [665, 395] width 37 height 22
type input "23:55"
click at [712, 268] on div "55" at bounding box center [708, 266] width 37 height 22
click at [710, 260] on div "55" at bounding box center [708, 266] width 37 height 22
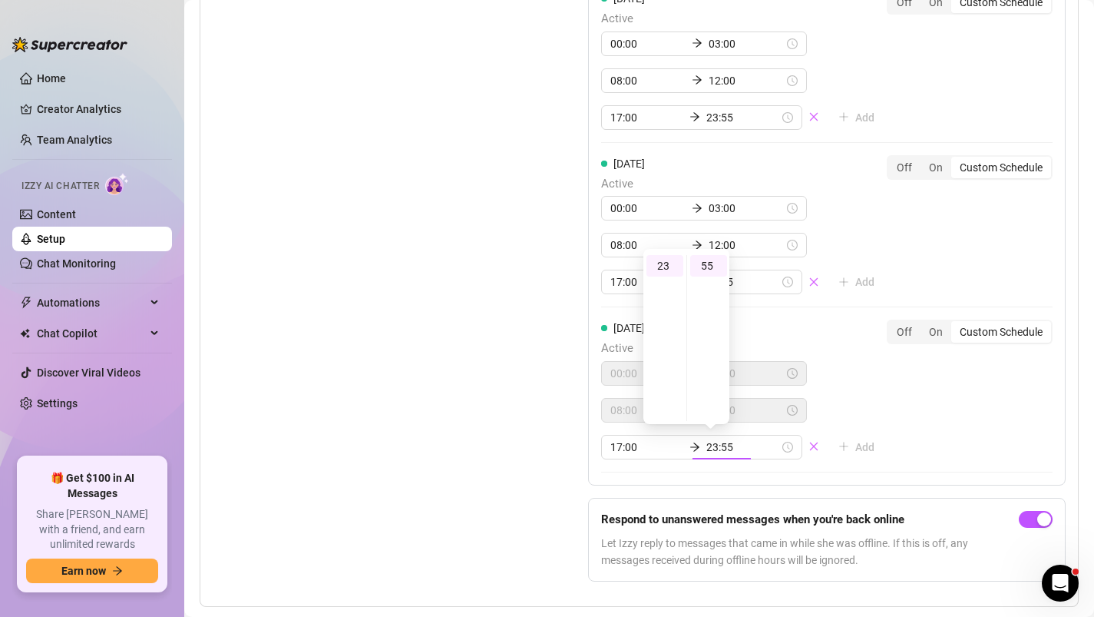
click at [955, 427] on div "[DATE] Active 00:00 03:00 08:00 12:00 17:00 23:55 Add Off On Custom Schedule" at bounding box center [827, 390] width 452 height 140
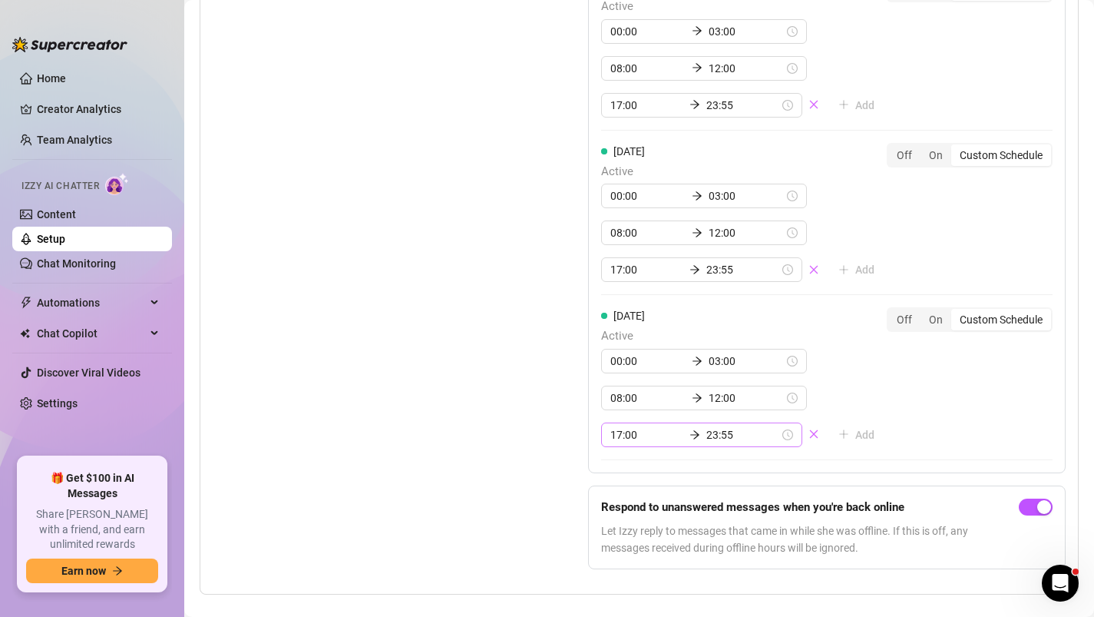
scroll to position [2198, 0]
